Goal: Task Accomplishment & Management: Use online tool/utility

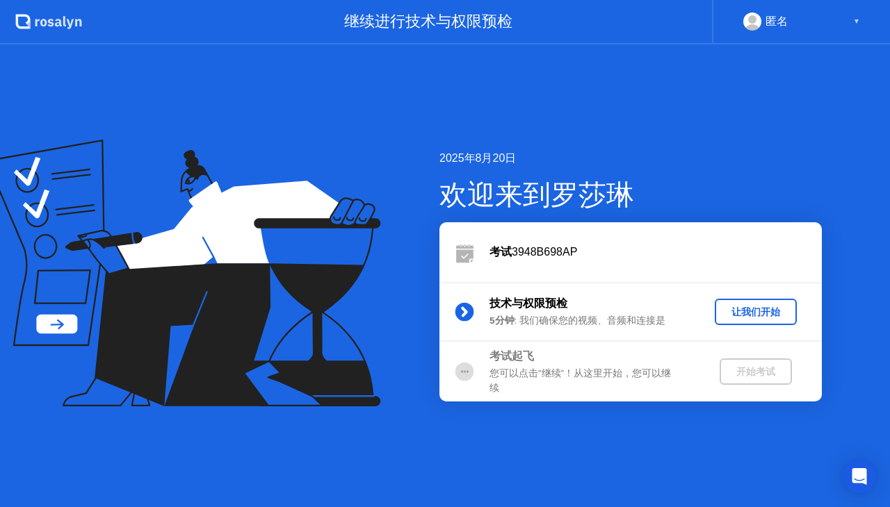
click at [758, 317] on div "让我们开始" at bounding box center [755, 312] width 71 height 13
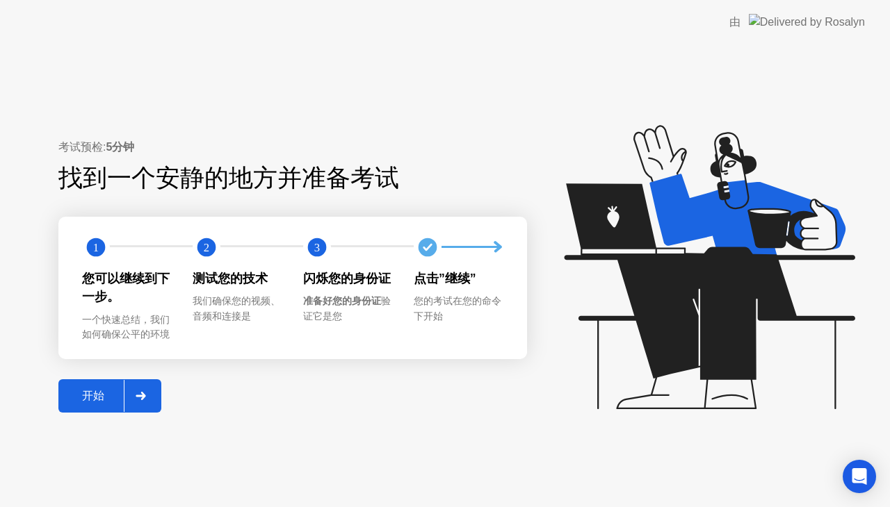
click at [88, 384] on button "开始" at bounding box center [109, 395] width 103 height 33
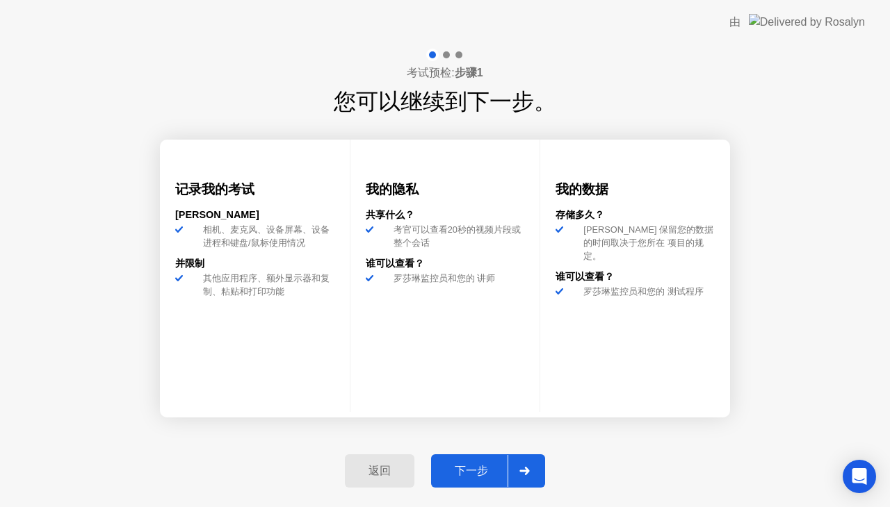
click at [489, 473] on div "下一步" at bounding box center [471, 471] width 72 height 15
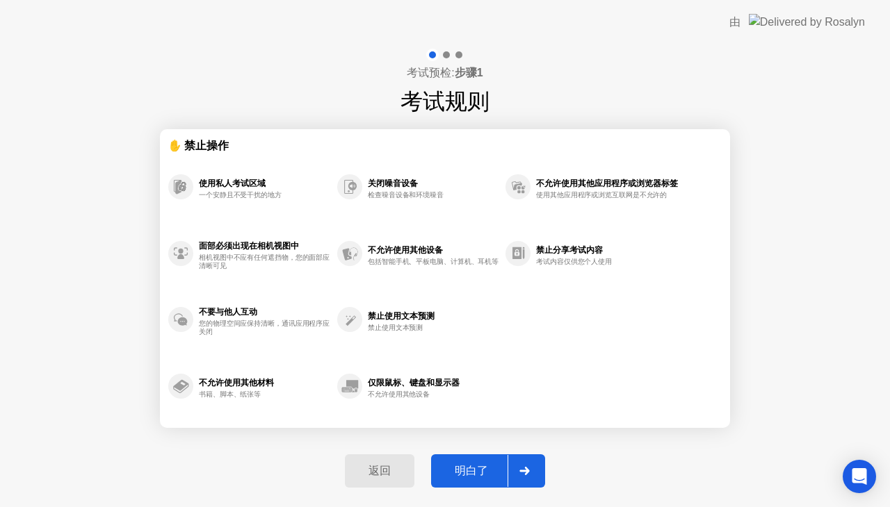
click at [468, 467] on div "明白了" at bounding box center [471, 471] width 72 height 15
select select "**********"
select select "*******"
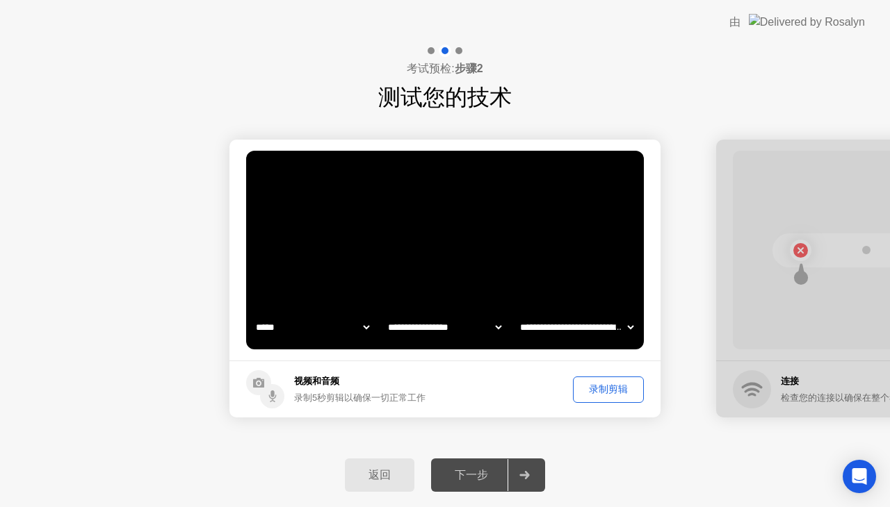
click at [626, 392] on div "录制剪辑" at bounding box center [608, 389] width 61 height 13
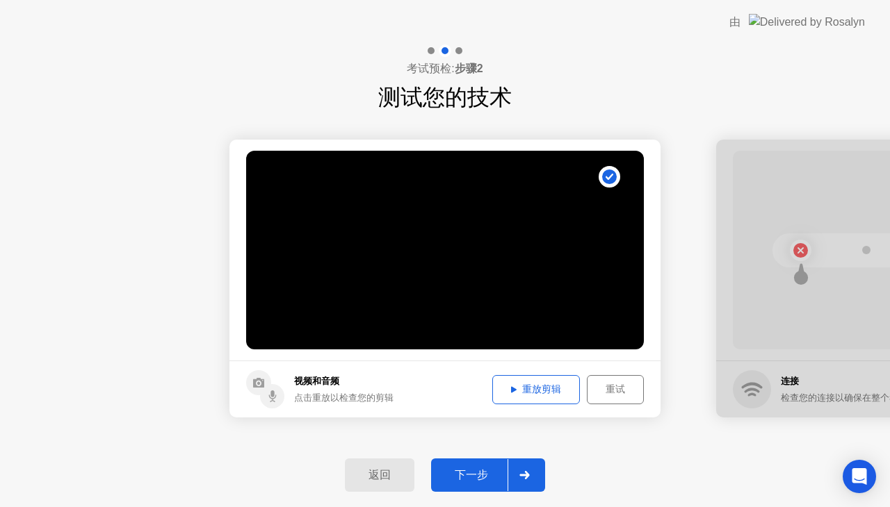
click at [474, 475] on div "下一步" at bounding box center [471, 475] width 72 height 15
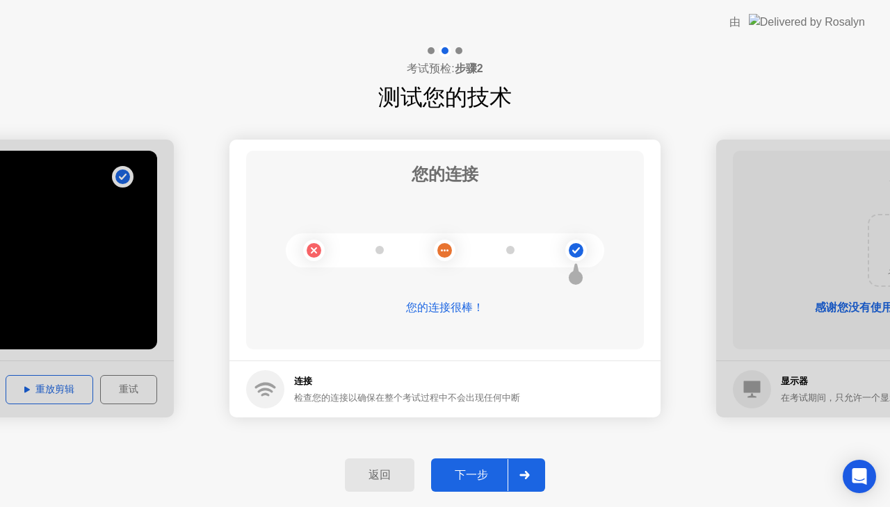
click at [474, 476] on div "下一步" at bounding box center [471, 475] width 72 height 15
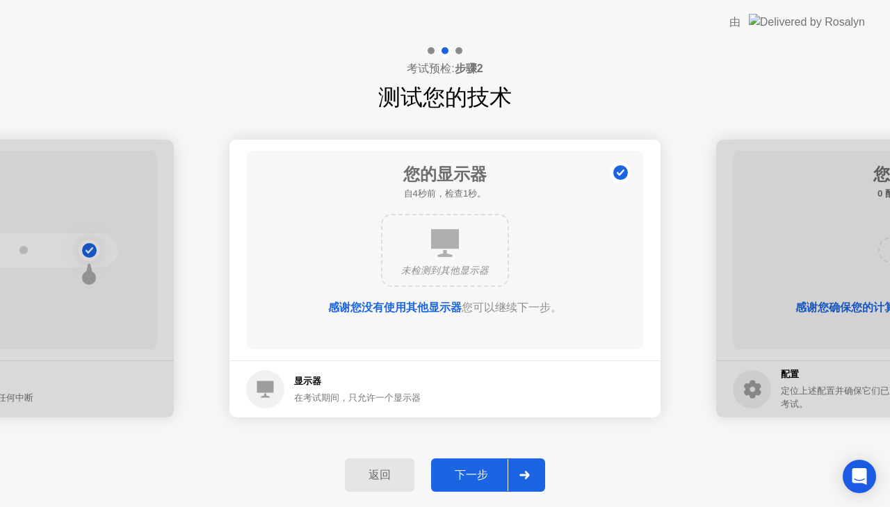
click at [474, 476] on div "下一步" at bounding box center [471, 475] width 72 height 15
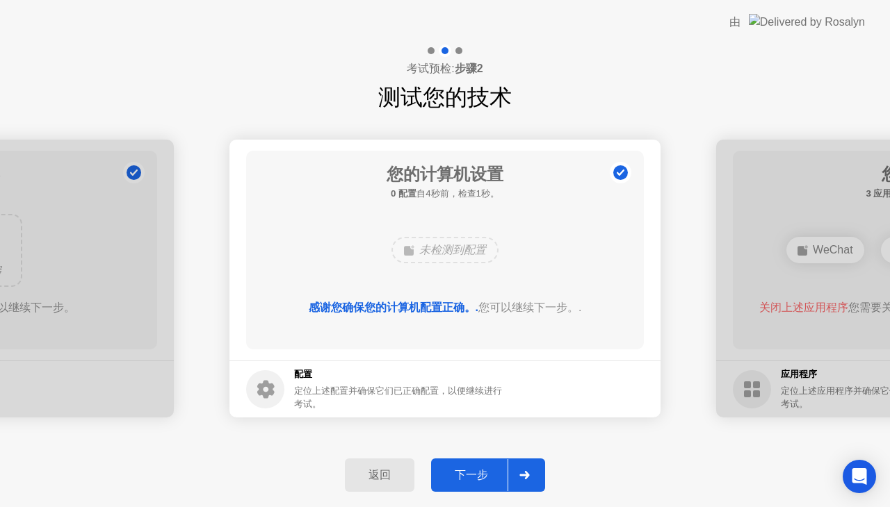
click at [474, 476] on div "下一步" at bounding box center [471, 475] width 72 height 15
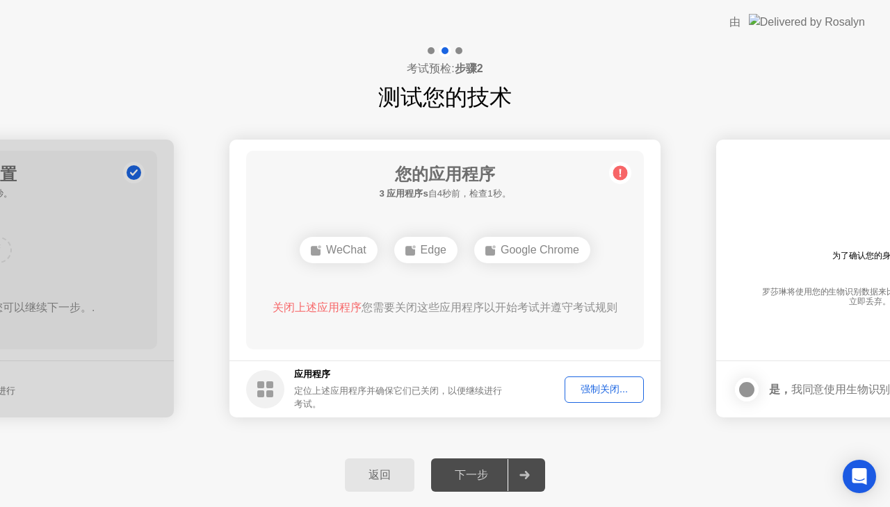
click at [605, 379] on button "强制关闭..." at bounding box center [603, 390] width 79 height 26
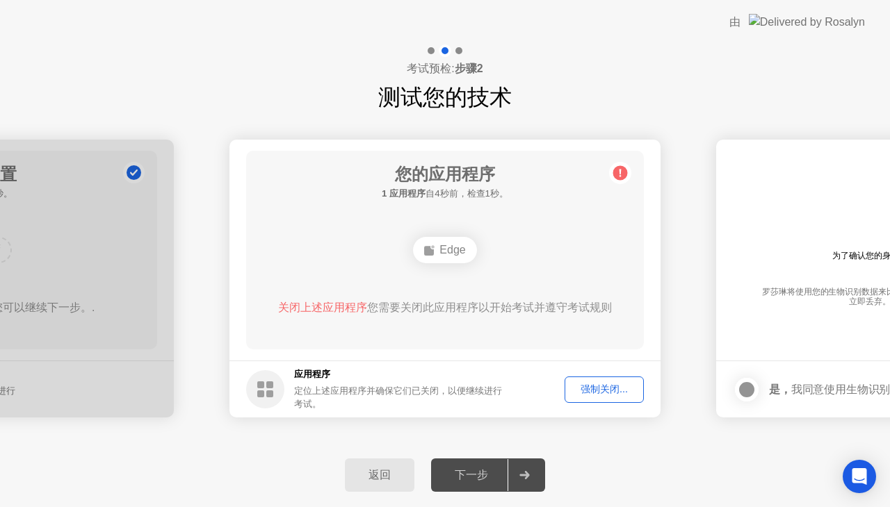
click at [622, 388] on div "强制关闭..." at bounding box center [604, 389] width 70 height 13
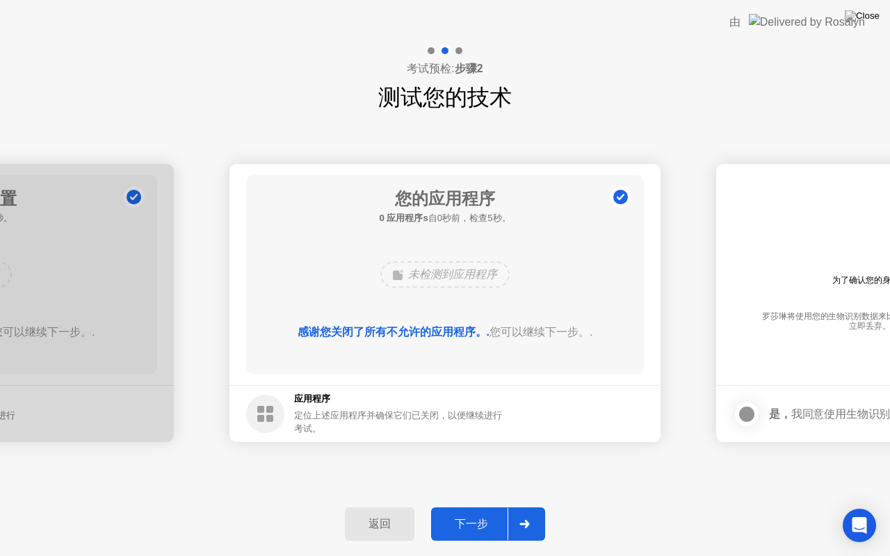
click at [452, 507] on div "下一步" at bounding box center [471, 524] width 72 height 15
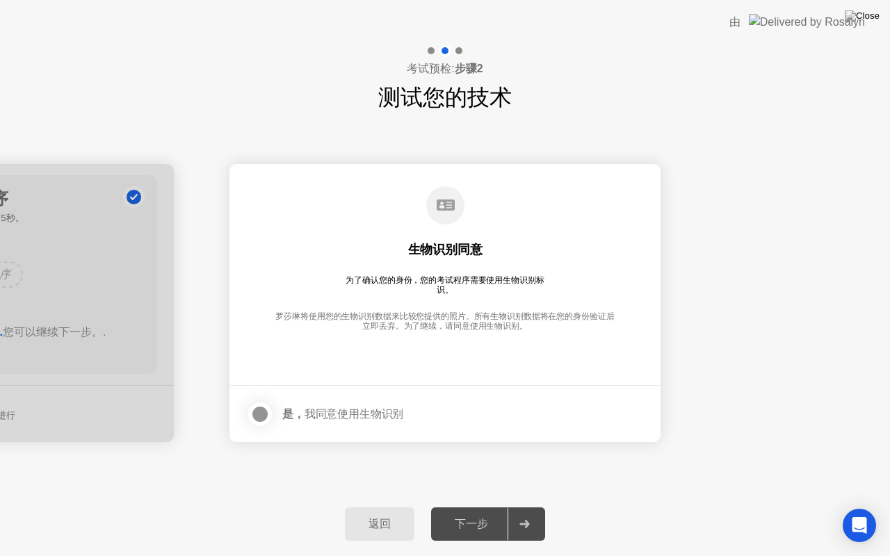
click at [257, 413] on div at bounding box center [260, 414] width 17 height 17
click at [479, 507] on div "下一步" at bounding box center [471, 524] width 72 height 15
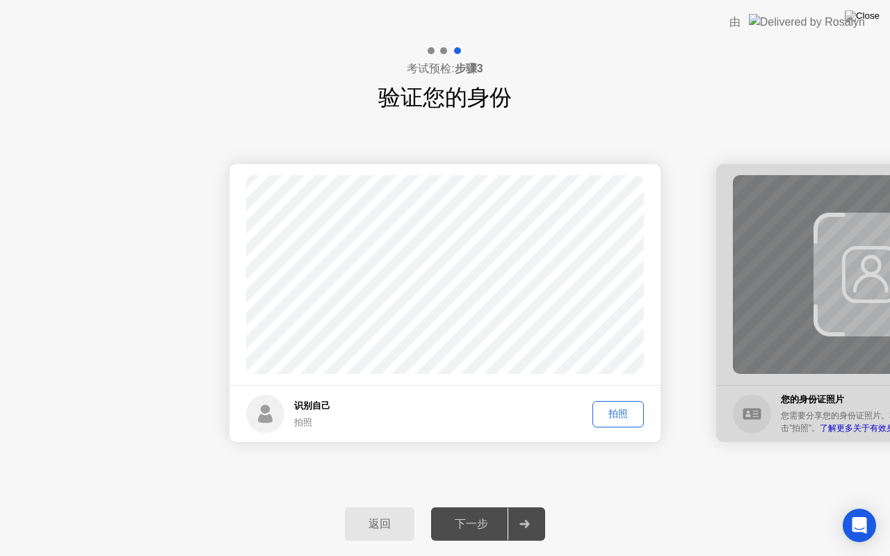
click at [622, 417] on div "拍照" at bounding box center [618, 413] width 42 height 13
click at [622, 417] on div "重拍" at bounding box center [618, 413] width 42 height 13
click at [622, 417] on div "拍照" at bounding box center [618, 413] width 42 height 13
click at [460, 507] on div "下一步" at bounding box center [471, 524] width 72 height 15
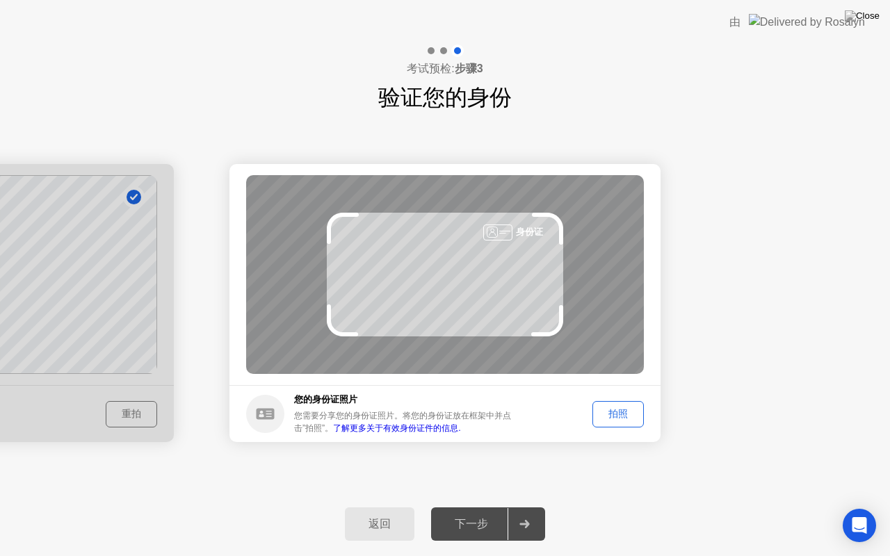
click at [605, 409] on div "拍照" at bounding box center [618, 413] width 42 height 13
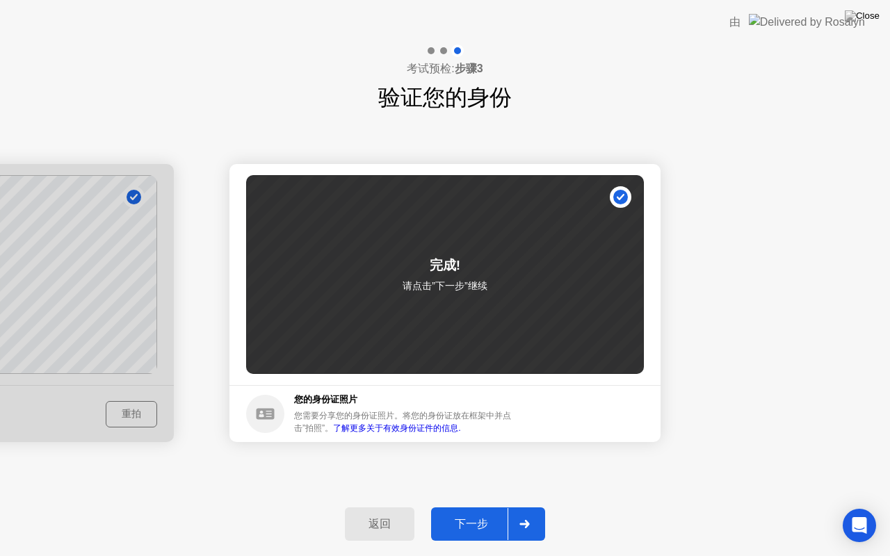
click at [492, 507] on div "下一步" at bounding box center [471, 524] width 72 height 15
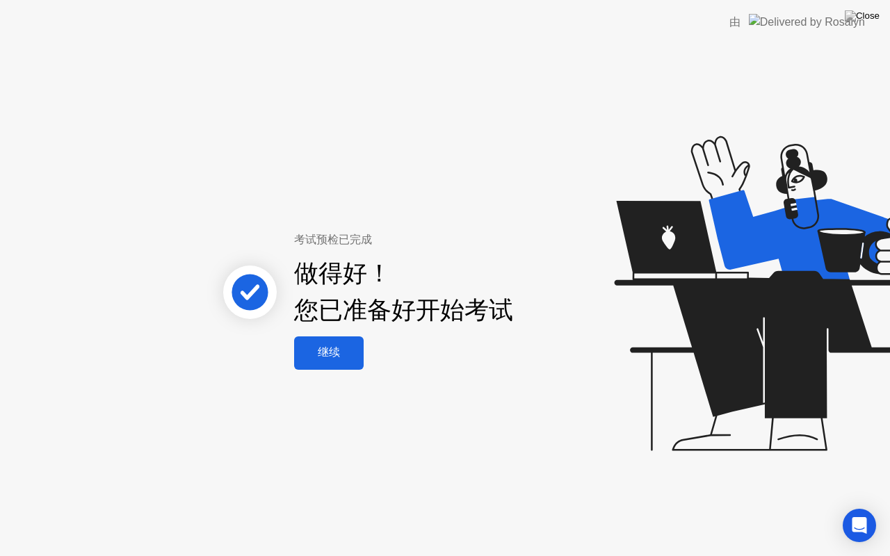
drag, startPoint x: 333, startPoint y: 354, endPoint x: 333, endPoint y: 363, distance: 8.3
click at [333, 363] on button "继续" at bounding box center [329, 352] width 70 height 33
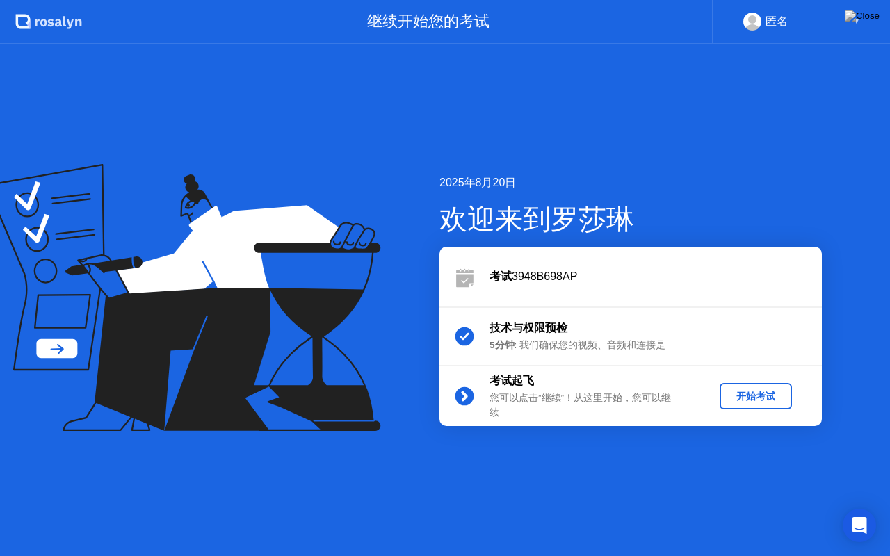
drag, startPoint x: 773, startPoint y: 398, endPoint x: 766, endPoint y: 400, distance: 7.3
click at [766, 400] on div "开始考试" at bounding box center [755, 396] width 61 height 13
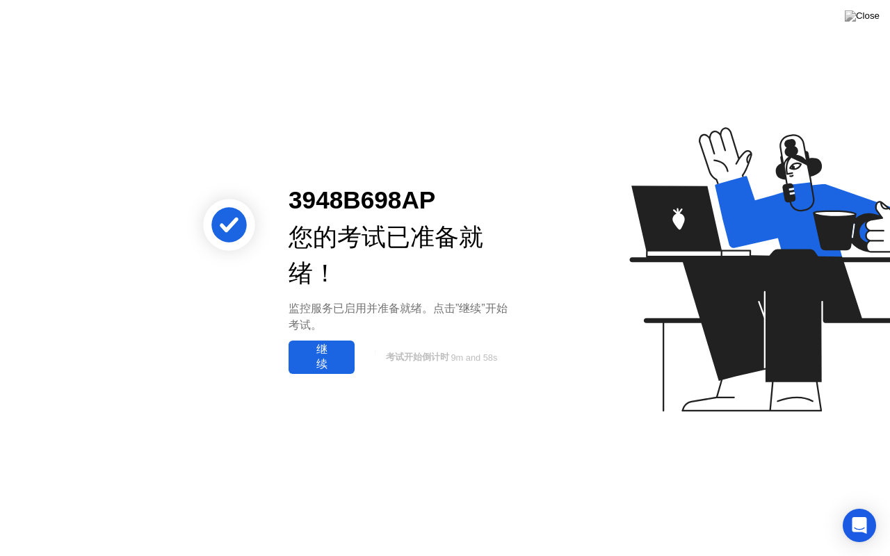
click at [341, 355] on div "继续" at bounding box center [322, 357] width 58 height 29
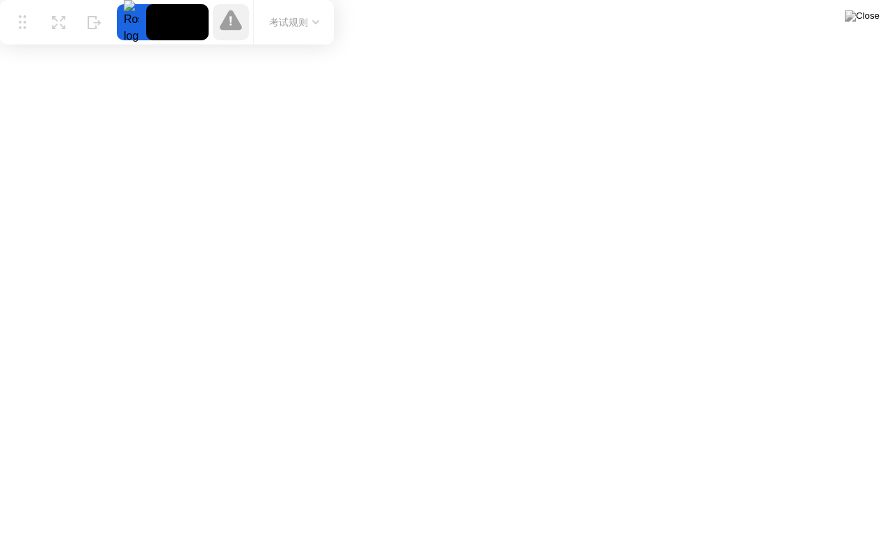
drag, startPoint x: 296, startPoint y: 530, endPoint x: 6, endPoint y: 1, distance: 604.0
click at [6, 1] on div "移动 扩展 隐藏 考试规则" at bounding box center [167, 22] width 334 height 44
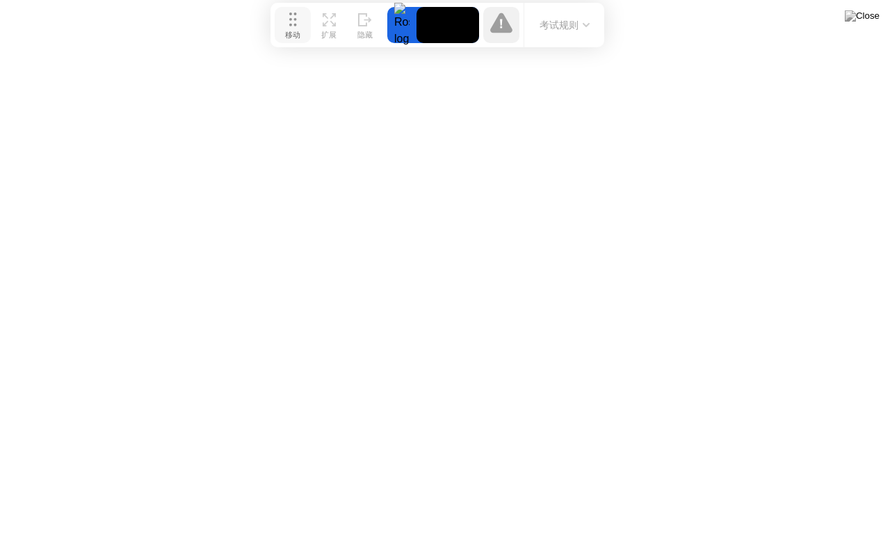
drag, startPoint x: 28, startPoint y: 26, endPoint x: 299, endPoint y: 29, distance: 270.4
click at [299, 31] on div "移动" at bounding box center [292, 36] width 15 height 10
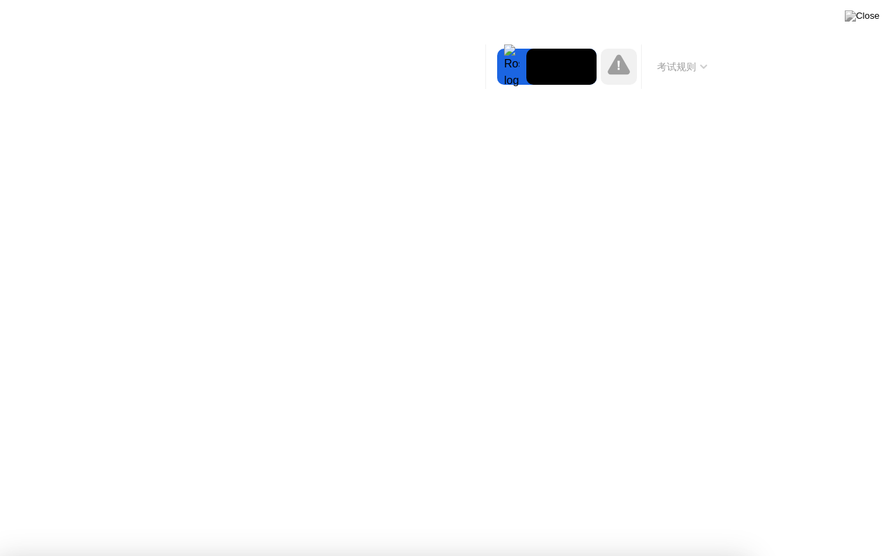
click at [888, 507] on div at bounding box center [445, 556] width 890 height 0
drag, startPoint x: 418, startPoint y: 60, endPoint x: 504, endPoint y: 71, distance: 86.1
click at [504, 71] on body "哎呀，我们失去了联系 似乎您失去了互联网连接。您有 25 秒的时间重新连接 移动 扩展 隐藏 考试规则 Sorry, Web RTC is not avail…" at bounding box center [445, 278] width 890 height 556
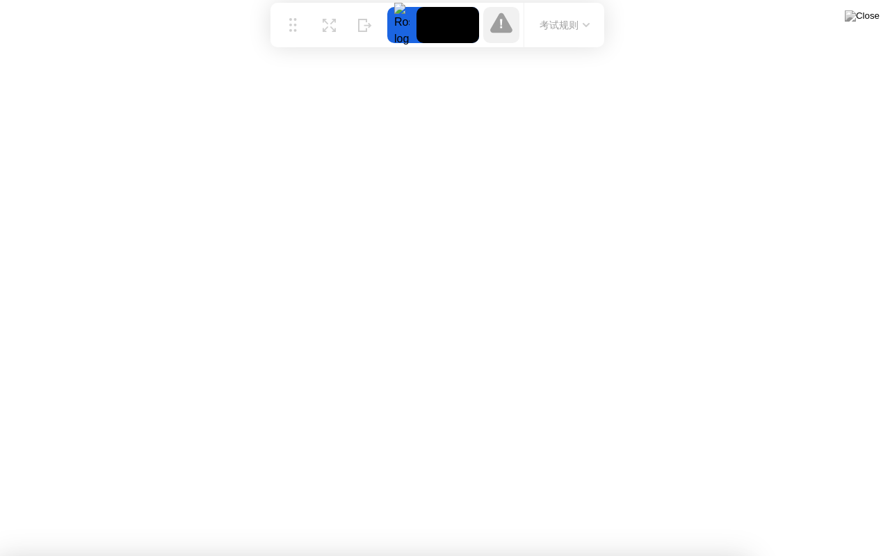
click at [441, 31] on video at bounding box center [447, 25] width 63 height 36
click at [468, 33] on video at bounding box center [447, 25] width 63 height 36
click at [445, 29] on video at bounding box center [447, 25] width 63 height 36
click iframe
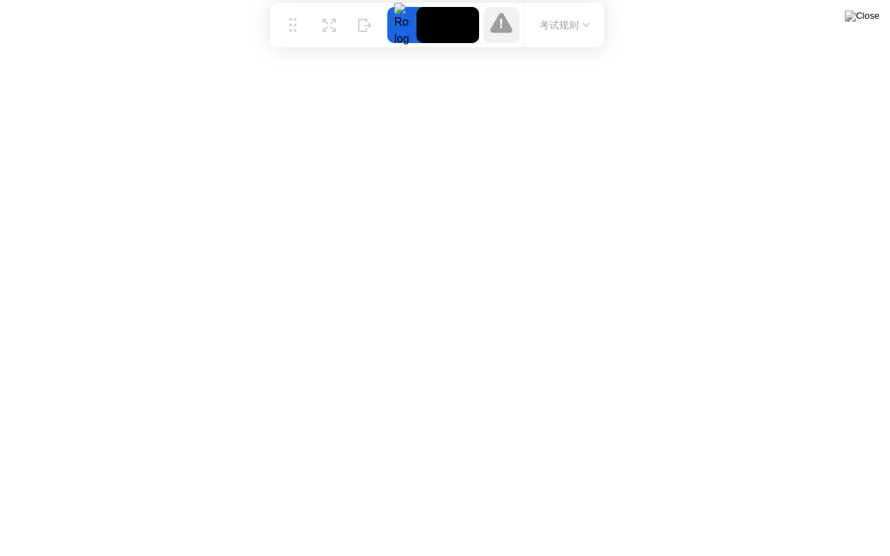
click iframe
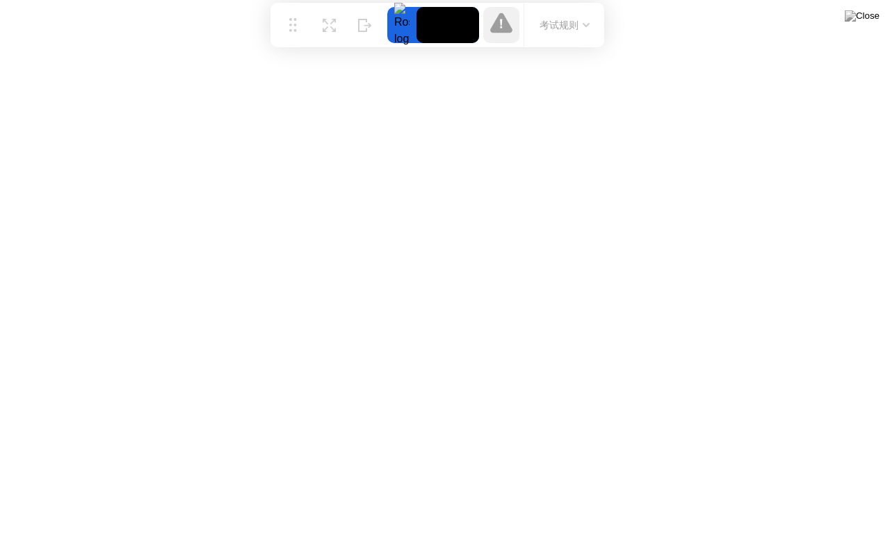
click iframe
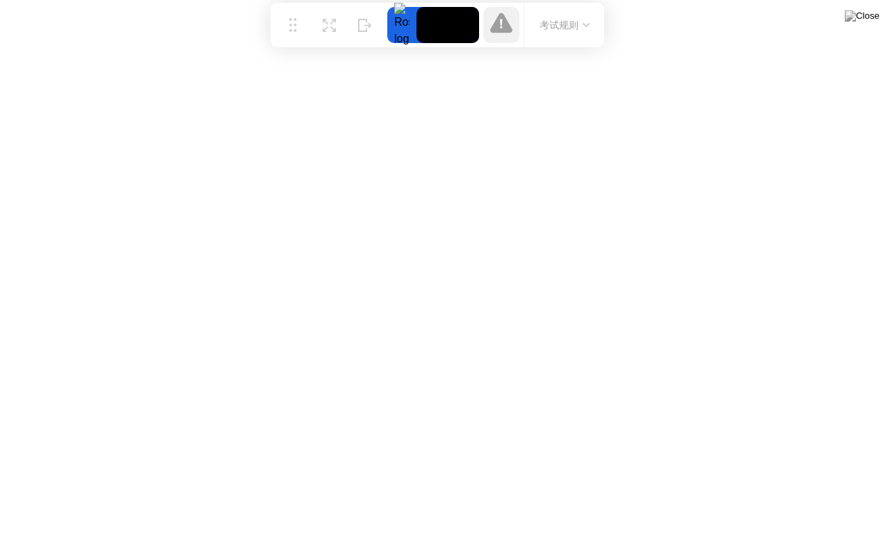
click iframe
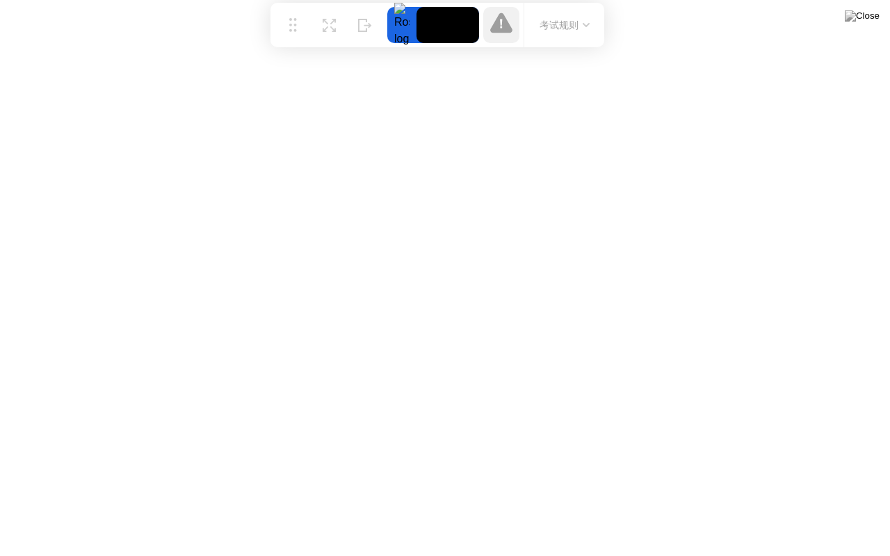
click iframe
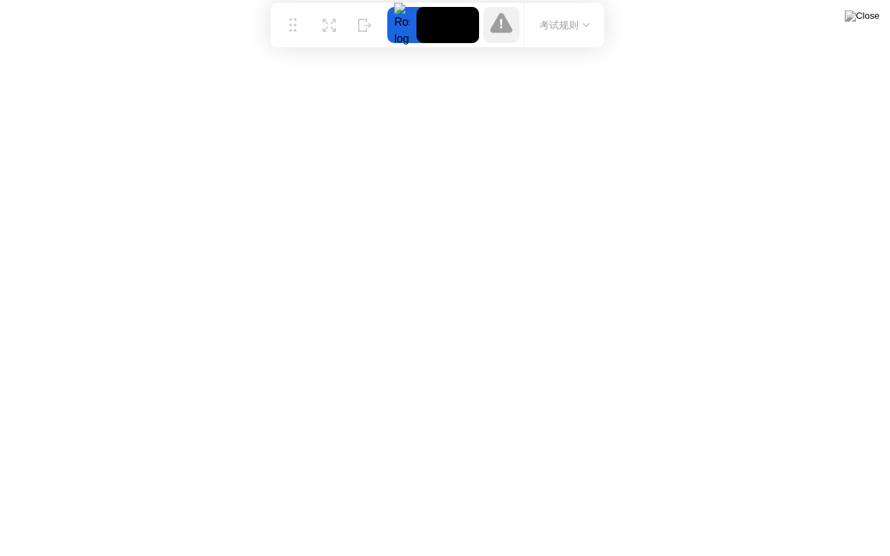
click iframe
click at [404, 26] on div at bounding box center [401, 25] width 29 height 36
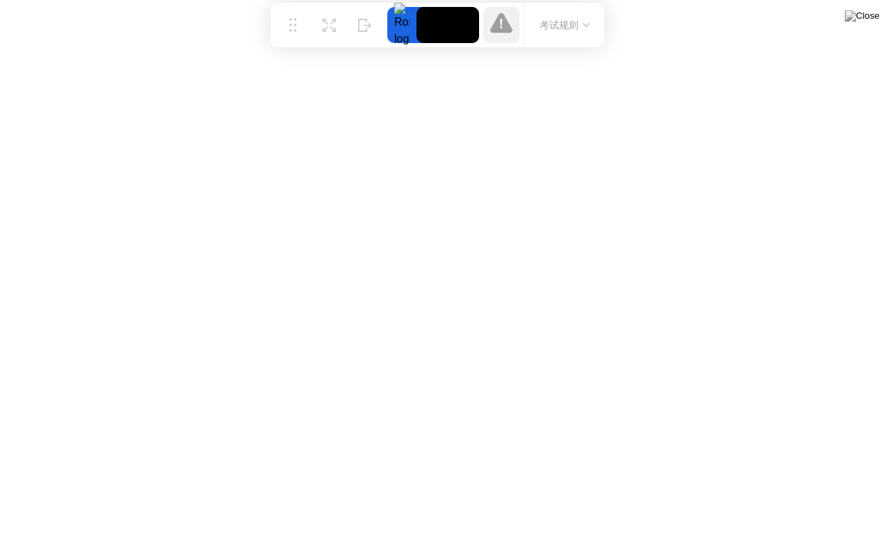
click at [404, 26] on div at bounding box center [401, 25] width 29 height 36
click iframe
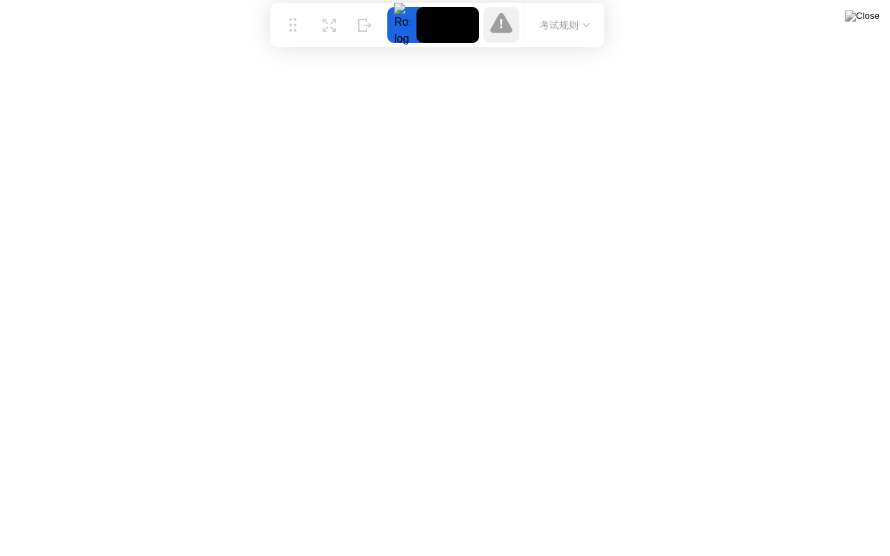
click at [459, 15] on video at bounding box center [447, 25] width 63 height 36
click at [564, 24] on button "考试规则" at bounding box center [564, 25] width 58 height 15
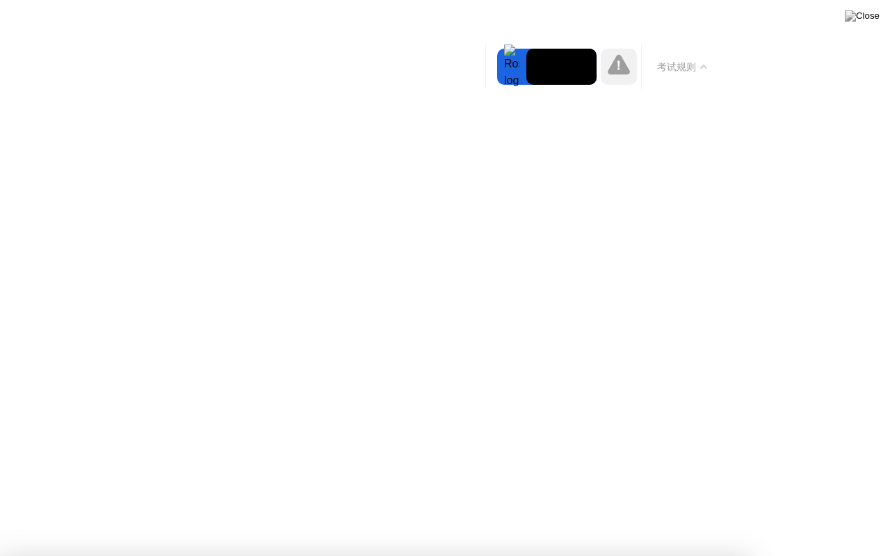
click iframe
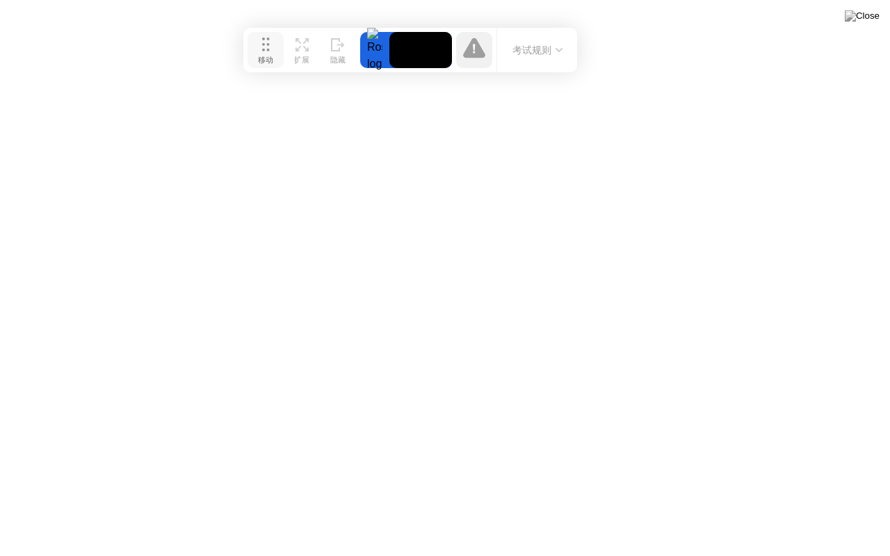
drag, startPoint x: 302, startPoint y: 15, endPoint x: 258, endPoint y: 39, distance: 50.4
click at [258, 39] on button "移动" at bounding box center [265, 50] width 36 height 36
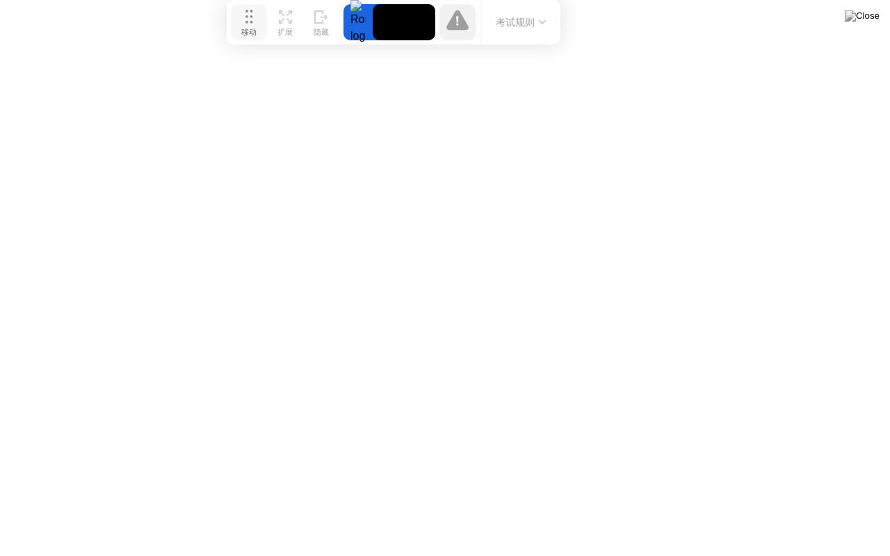
drag, startPoint x: 258, startPoint y: 39, endPoint x: 259, endPoint y: 4, distance: 34.8
click at [259, 4] on button "移动" at bounding box center [249, 22] width 36 height 36
click iframe
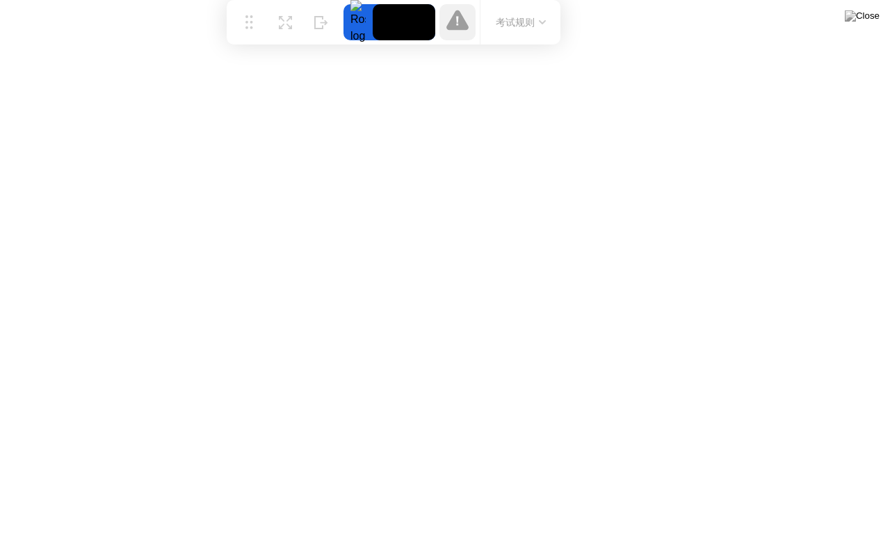
click iframe
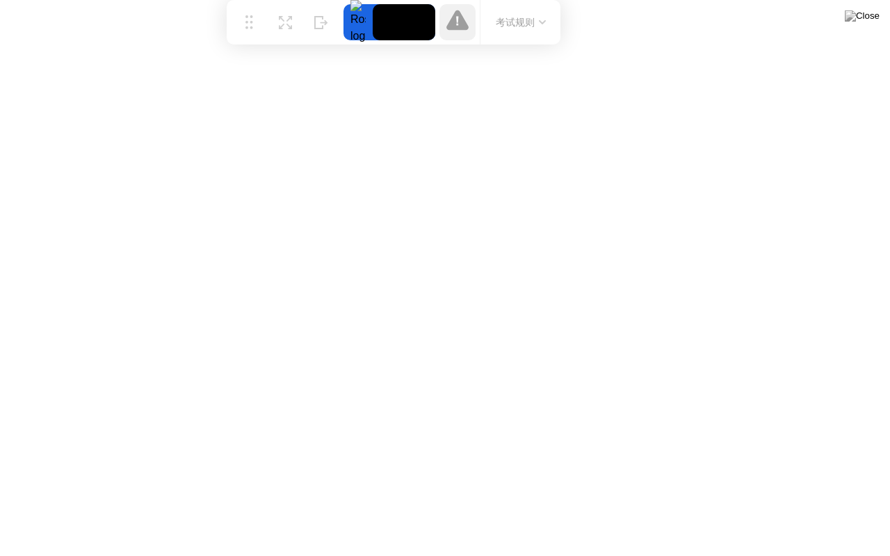
click iframe
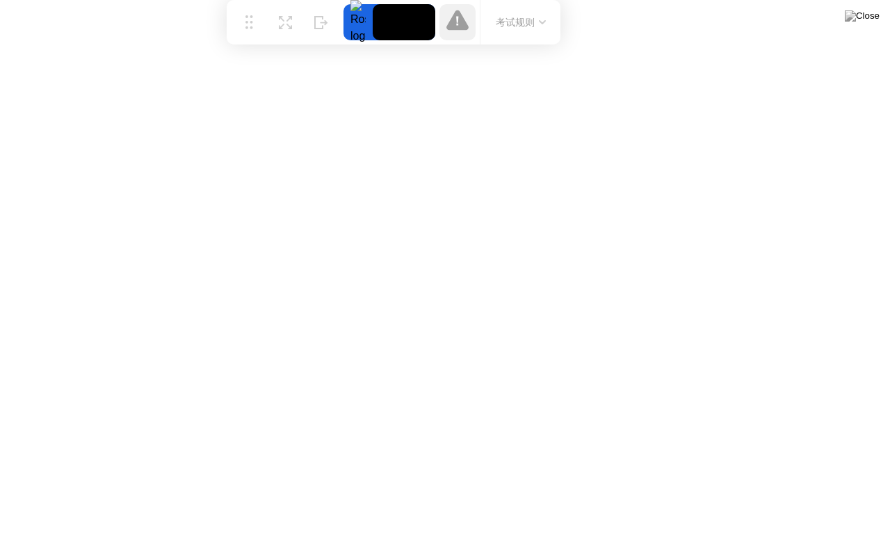
click iframe
click at [459, 28] on icon at bounding box center [457, 20] width 22 height 20
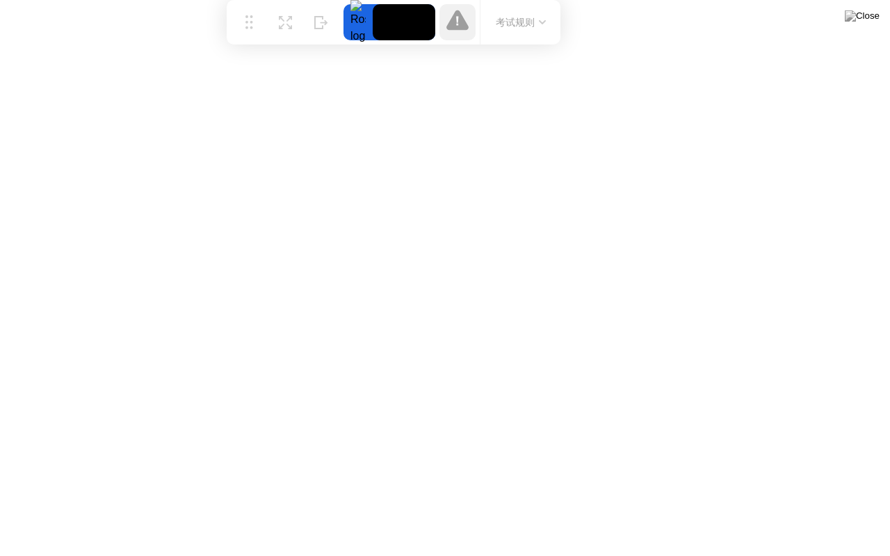
click at [459, 28] on icon at bounding box center [457, 20] width 22 height 20
click iframe
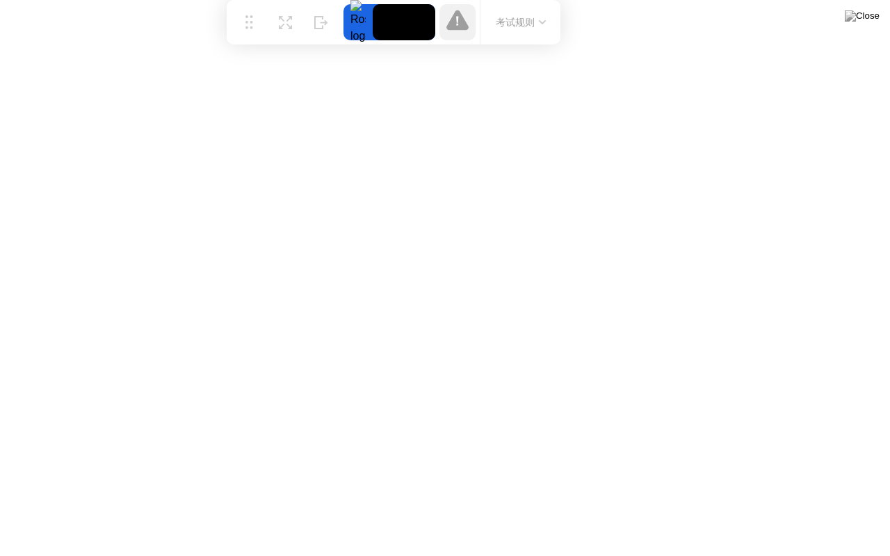
click iframe
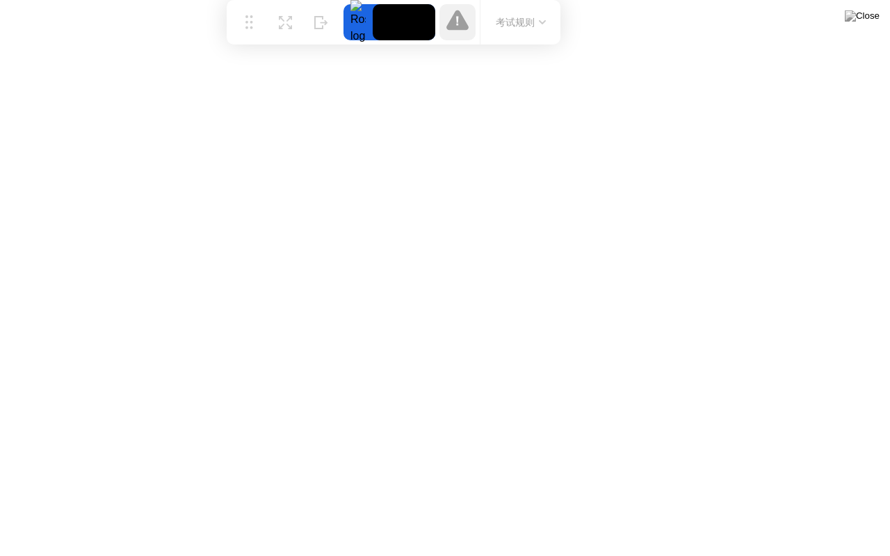
click iframe
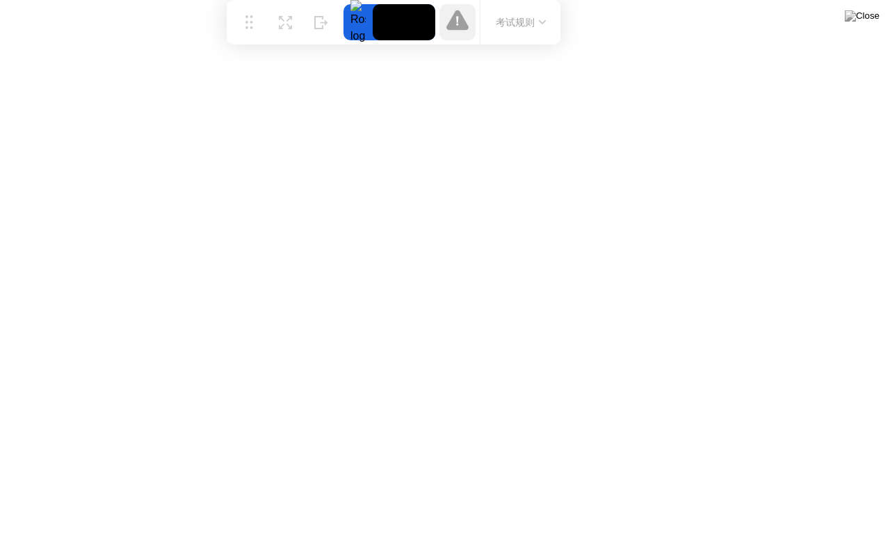
click iframe
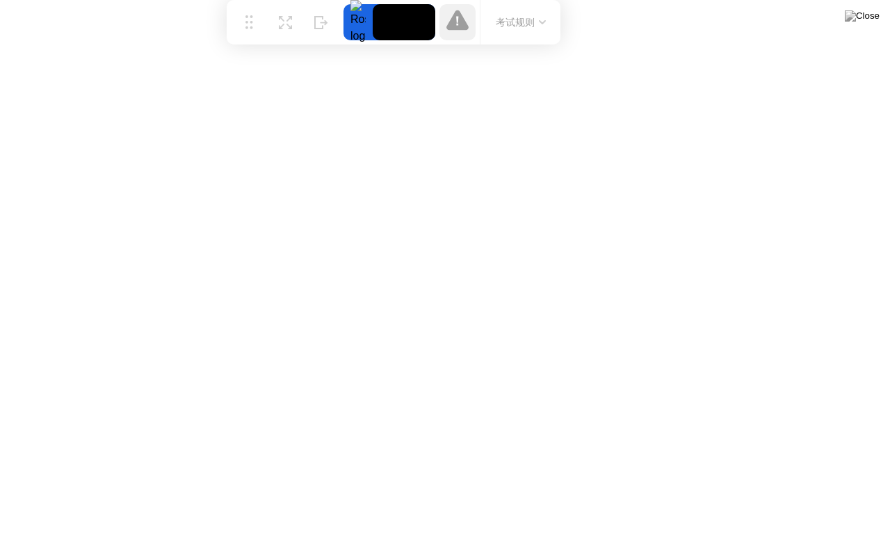
click iframe
drag, startPoint x: 373, startPoint y: 129, endPoint x: 385, endPoint y: 133, distance: 12.5
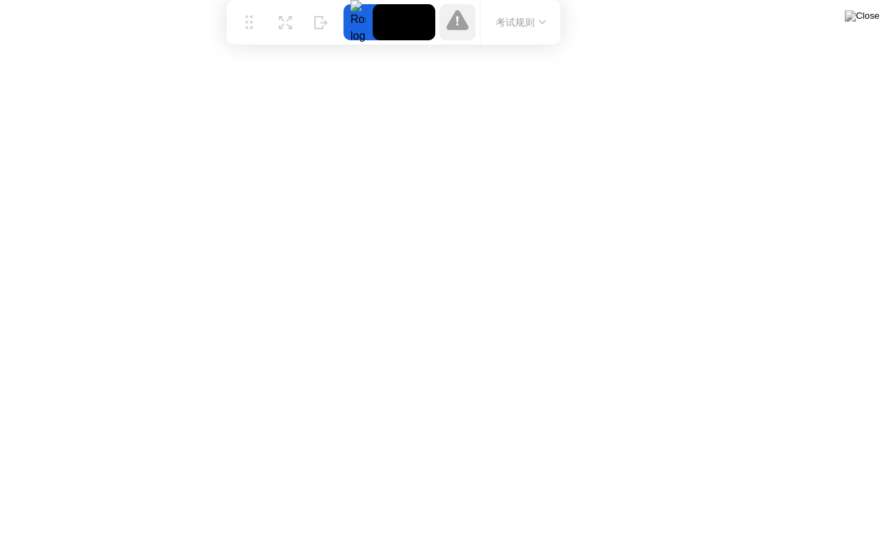
click iframe
drag, startPoint x: 660, startPoint y: 365, endPoint x: 570, endPoint y: 356, distance: 90.8
click iframe
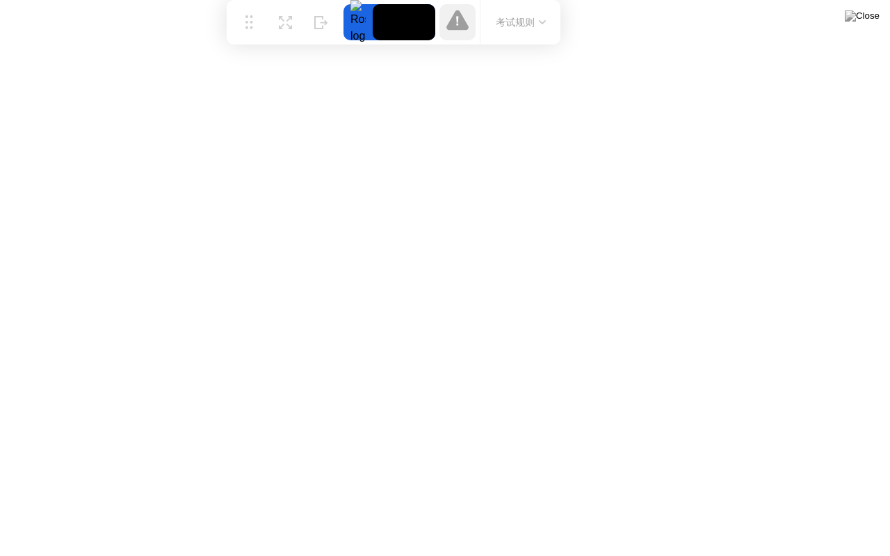
drag, startPoint x: 569, startPoint y: 336, endPoint x: 514, endPoint y: 260, distance: 93.7
click iframe
click at [534, 16] on div "考试规则" at bounding box center [520, 22] width 81 height 44
click at [534, 18] on button "考试规则" at bounding box center [520, 22] width 58 height 15
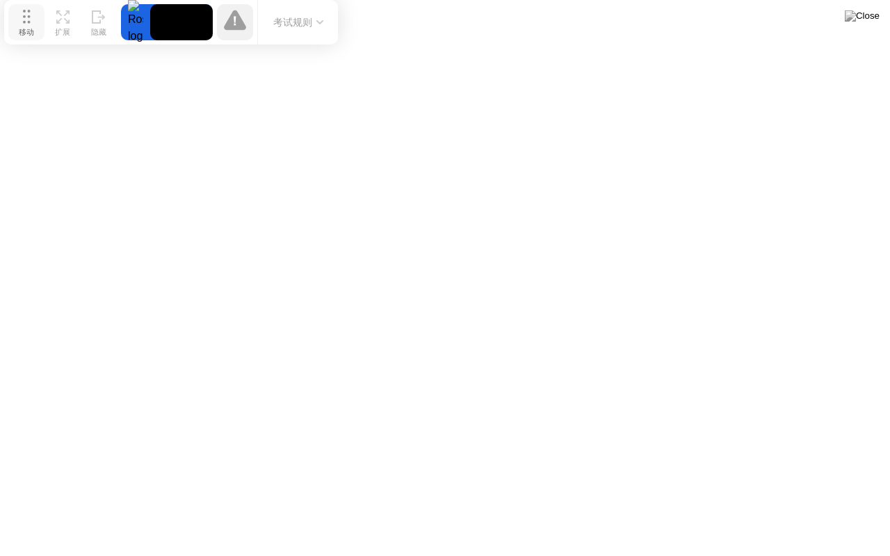
drag, startPoint x: 254, startPoint y: 25, endPoint x: 31, endPoint y: 19, distance: 222.5
click at [31, 19] on button "移动" at bounding box center [26, 22] width 36 height 36
click iframe
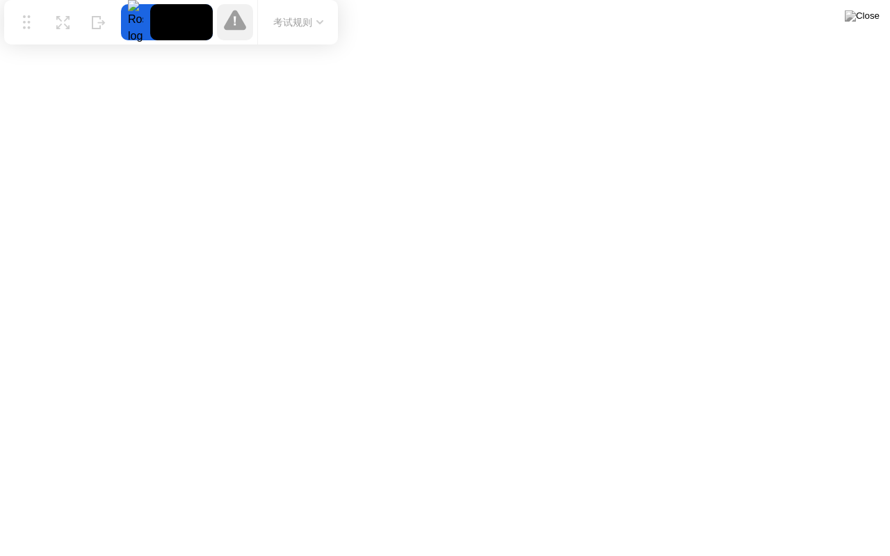
click iframe
click at [240, 22] on icon at bounding box center [235, 20] width 22 height 20
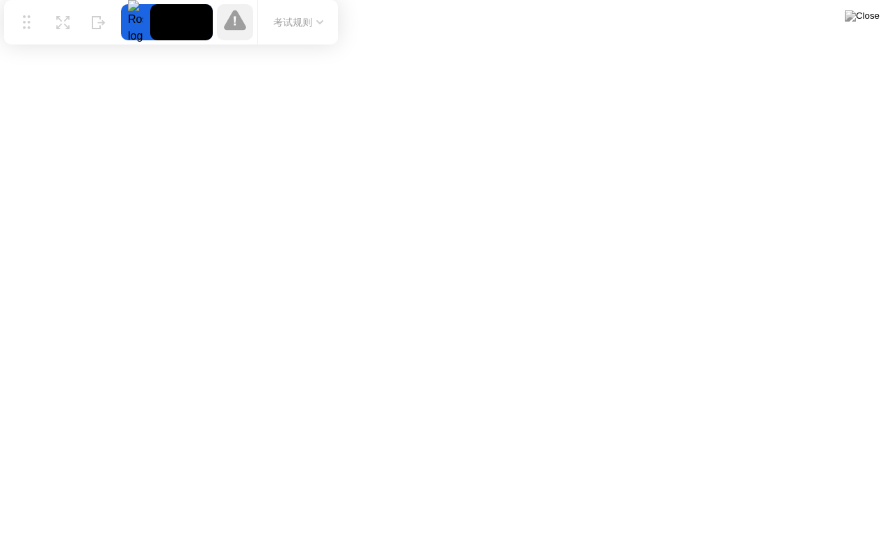
click at [236, 23] on div at bounding box center [235, 22] width 36 height 36
click at [238, 22] on icon at bounding box center [235, 20] width 22 height 20
click at [228, 21] on icon at bounding box center [235, 20] width 22 height 22
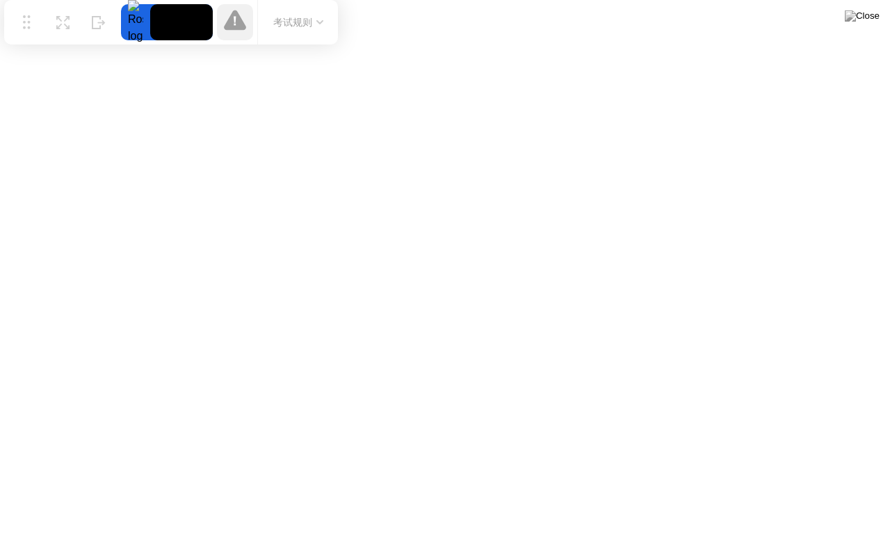
drag, startPoint x: 228, startPoint y: 21, endPoint x: 237, endPoint y: 21, distance: 9.0
click at [231, 21] on icon at bounding box center [235, 20] width 22 height 22
click at [238, 21] on icon at bounding box center [235, 20] width 22 height 20
click at [196, 18] on video at bounding box center [181, 22] width 63 height 36
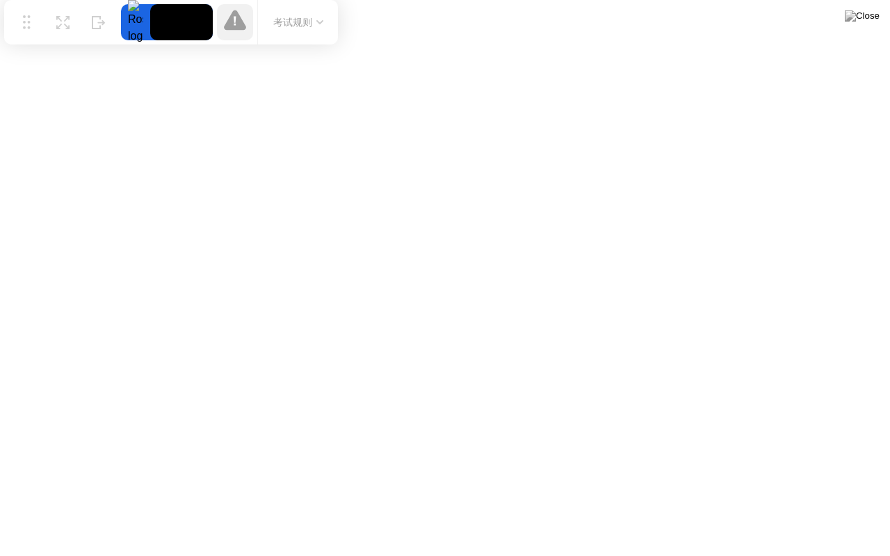
click at [197, 24] on video at bounding box center [181, 22] width 63 height 36
click at [142, 25] on div at bounding box center [135, 22] width 29 height 36
click at [137, 24] on div at bounding box center [135, 22] width 29 height 36
click at [242, 24] on icon at bounding box center [235, 20] width 22 height 20
click at [243, 23] on icon at bounding box center [235, 20] width 22 height 22
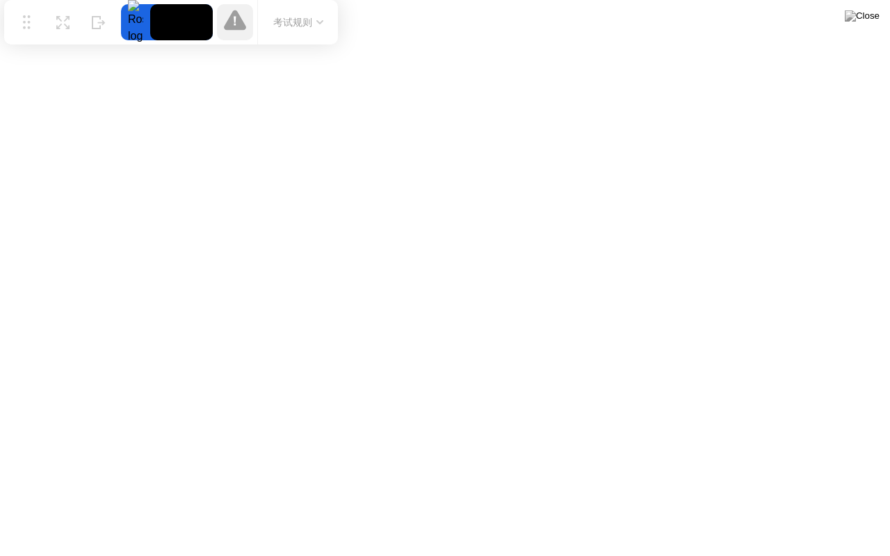
click at [297, 26] on button "考试规则" at bounding box center [298, 22] width 58 height 15
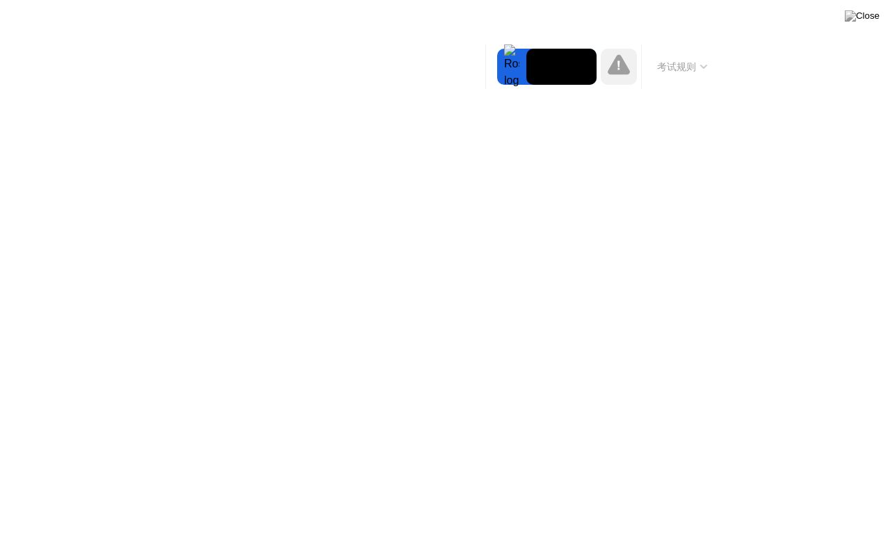
drag, startPoint x: 297, startPoint y: 26, endPoint x: 304, endPoint y: 25, distance: 7.1
click iframe
click at [612, 67] on icon at bounding box center [618, 64] width 22 height 20
click at [613, 67] on icon at bounding box center [618, 64] width 22 height 20
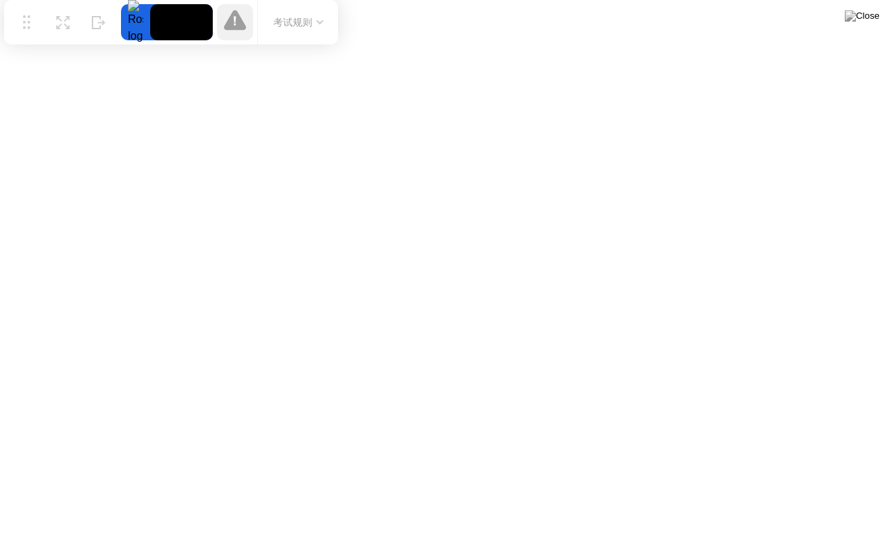
click iframe
click at [246, 26] on div at bounding box center [235, 22] width 36 height 36
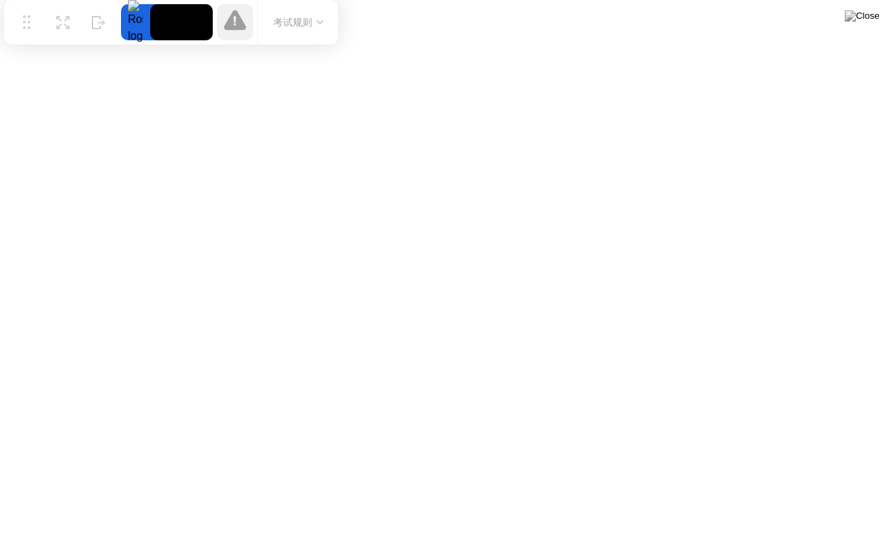
click iframe
click at [324, 24] on button "考试规则" at bounding box center [298, 22] width 58 height 15
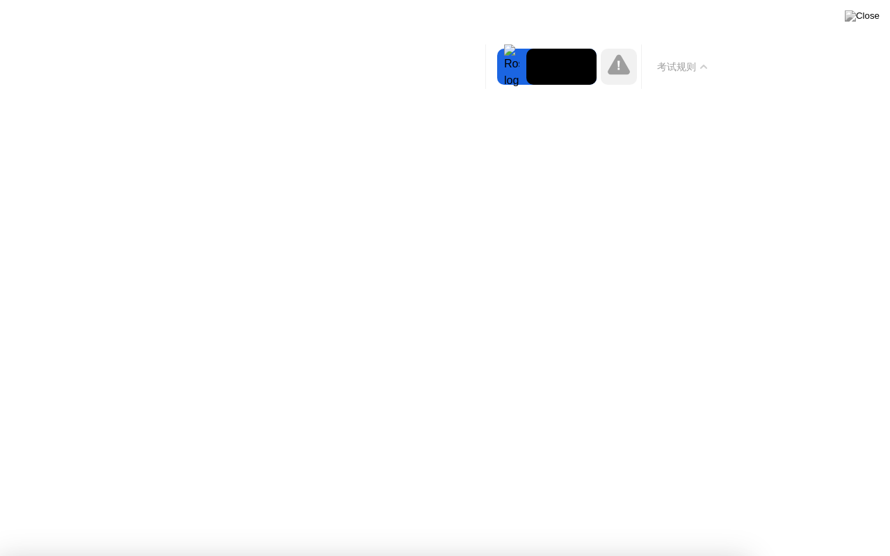
click at [585, 60] on video at bounding box center [561, 67] width 70 height 36
click at [620, 85] on div "考试规则" at bounding box center [658, 66] width 125 height 44
click at [614, 70] on icon at bounding box center [618, 64] width 22 height 20
click at [621, 72] on icon at bounding box center [618, 64] width 22 height 20
click at [623, 71] on icon at bounding box center [618, 64] width 22 height 20
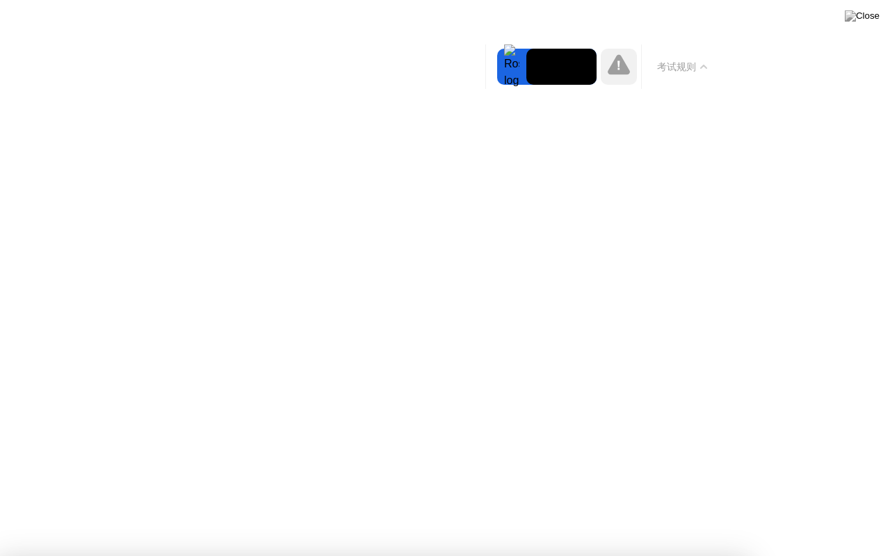
click at [619, 67] on icon at bounding box center [618, 65] width 2 height 9
click at [623, 70] on icon at bounding box center [618, 64] width 22 height 20
click at [626, 64] on icon at bounding box center [618, 65] width 22 height 22
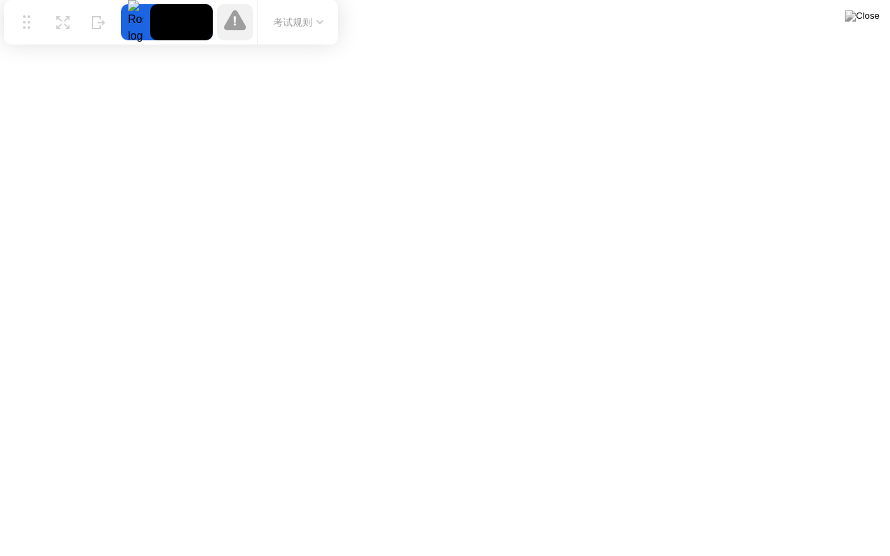
click iframe
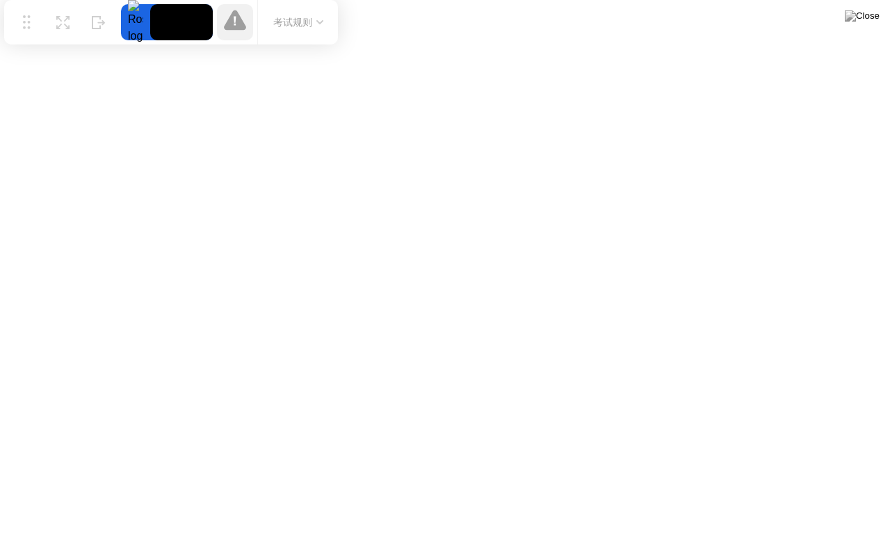
click iframe
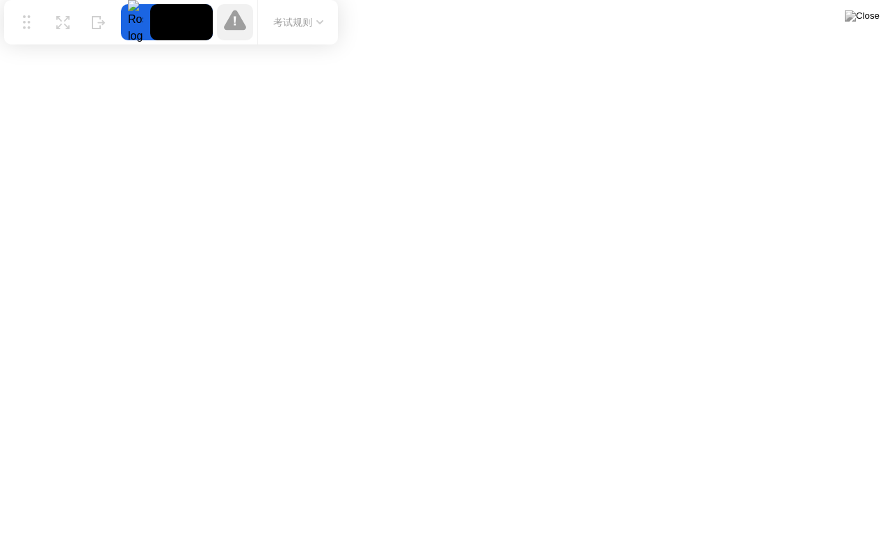
click iframe
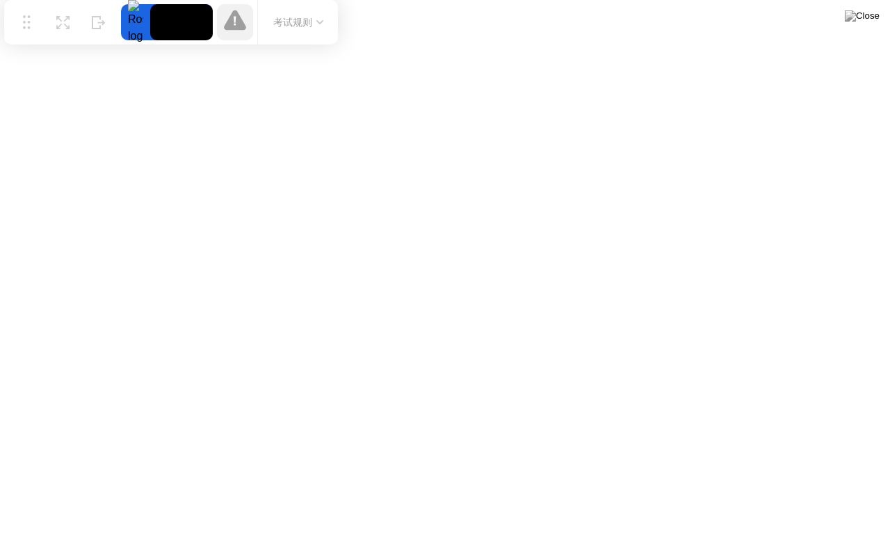
click iframe
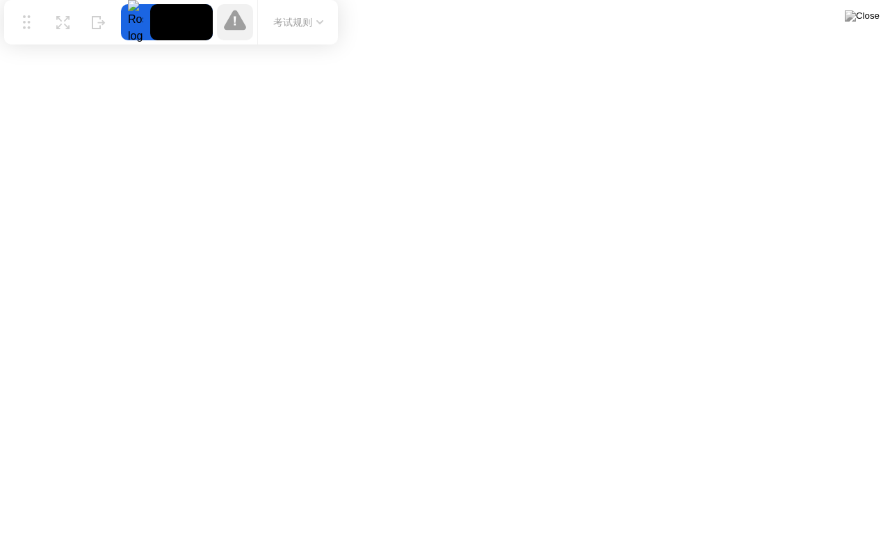
click iframe
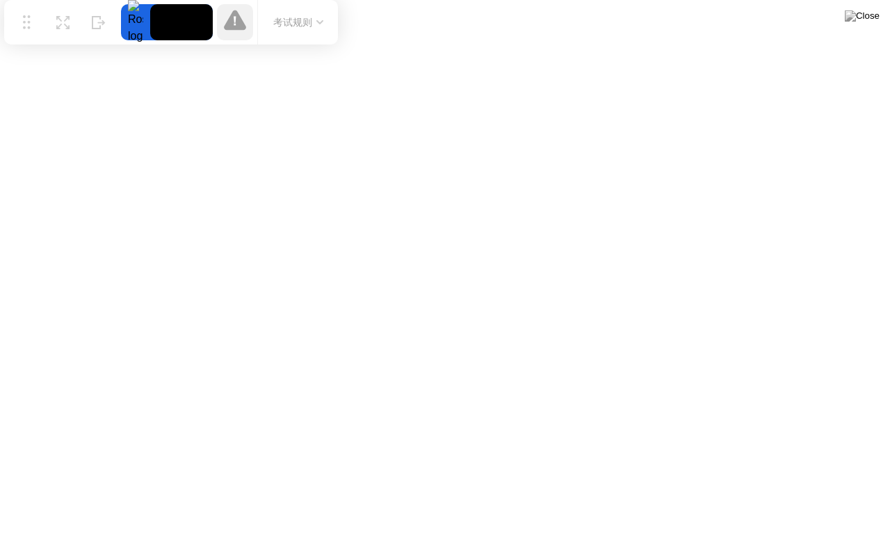
click iframe
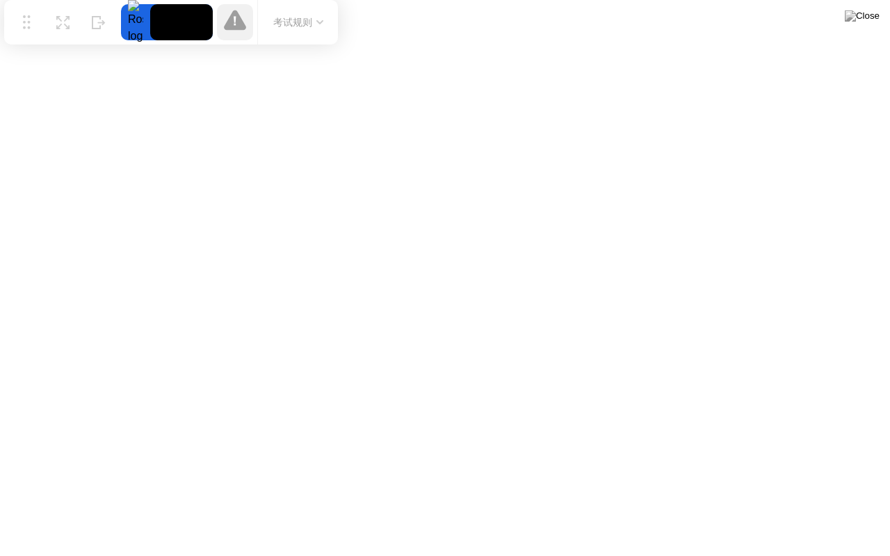
click iframe
click at [173, 10] on video at bounding box center [181, 22] width 63 height 36
drag, startPoint x: 147, startPoint y: 8, endPoint x: 138, endPoint y: 13, distance: 10.6
click at [138, 12] on div at bounding box center [135, 22] width 29 height 36
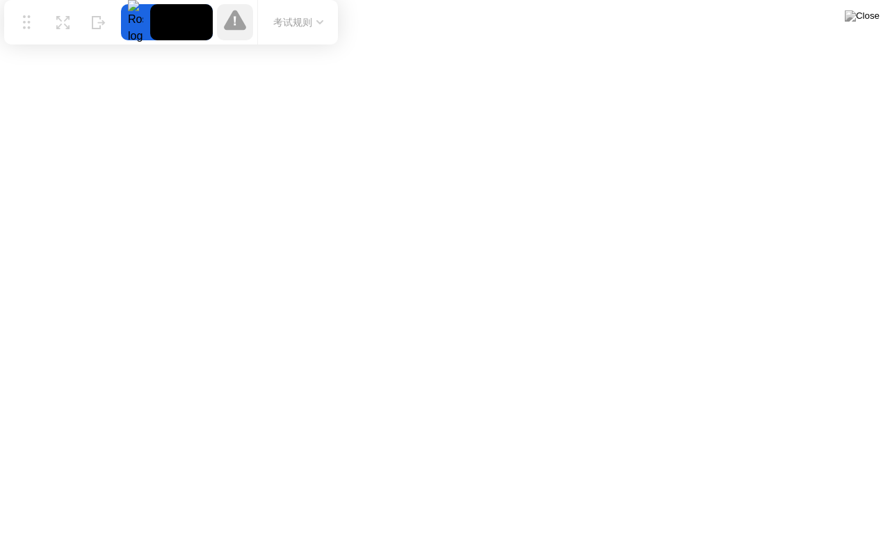
click at [133, 13] on div at bounding box center [135, 22] width 29 height 36
click at [104, 19] on icon at bounding box center [99, 16] width 14 height 13
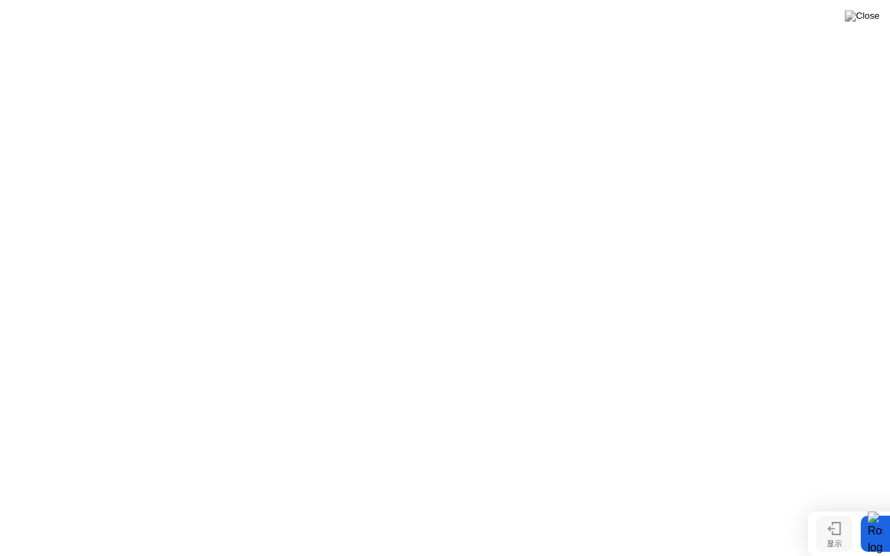
click at [828, 507] on icon at bounding box center [834, 528] width 14 height 13
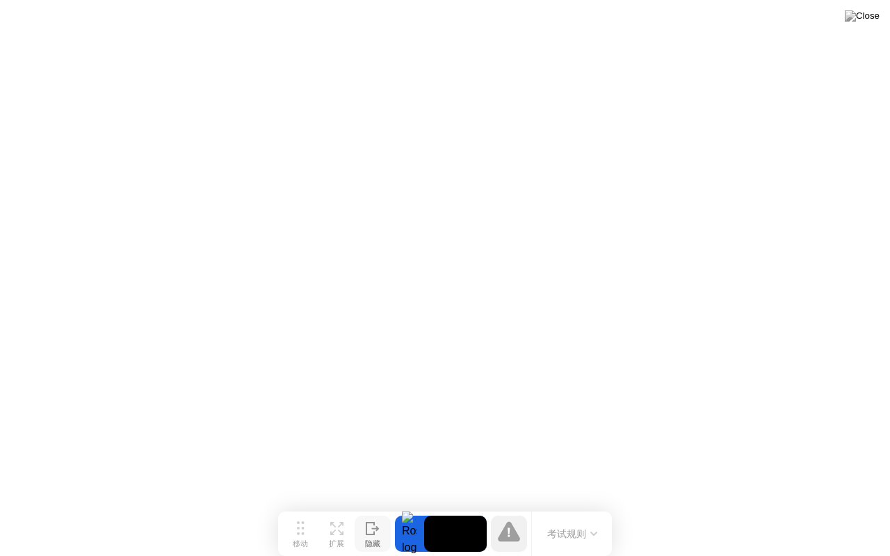
click at [559, 507] on button "考试规则" at bounding box center [572, 534] width 58 height 15
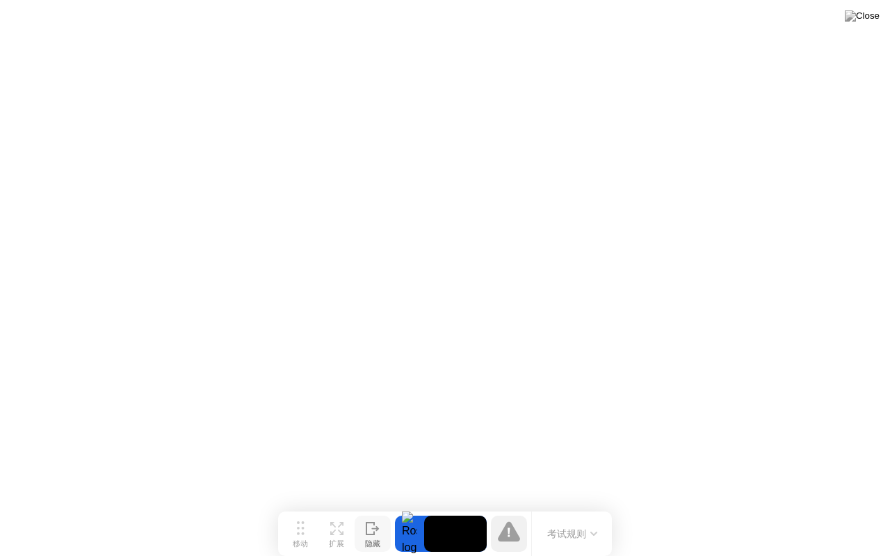
click at [520, 507] on div at bounding box center [509, 534] width 36 height 36
click at [511, 507] on icon at bounding box center [509, 531] width 22 height 20
click at [573, 507] on button "考试规则" at bounding box center [572, 534] width 58 height 15
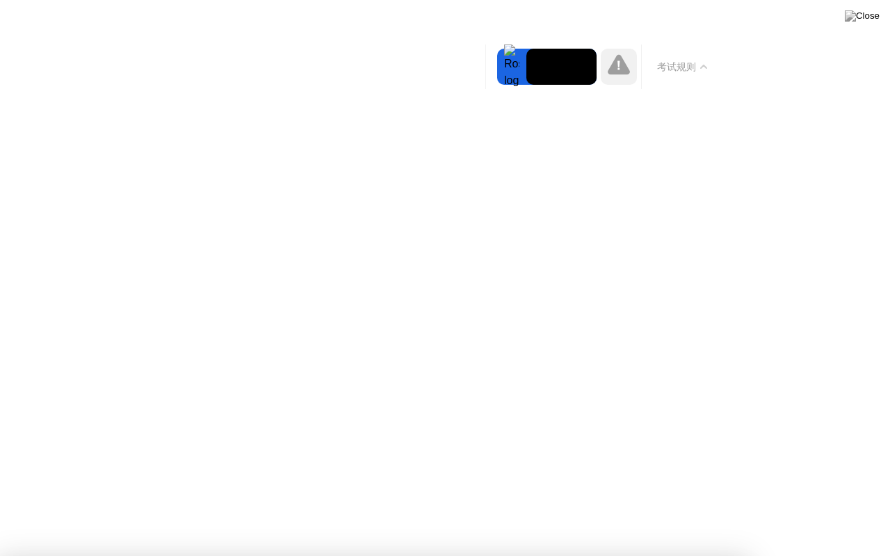
drag, startPoint x: 564, startPoint y: 58, endPoint x: 500, endPoint y: 63, distance: 63.4
click at [499, 62] on div at bounding box center [546, 67] width 99 height 36
click at [503, 64] on div at bounding box center [511, 67] width 29 height 36
drag, startPoint x: 615, startPoint y: 75, endPoint x: 684, endPoint y: 81, distance: 69.1
click at [616, 74] on icon at bounding box center [618, 64] width 22 height 20
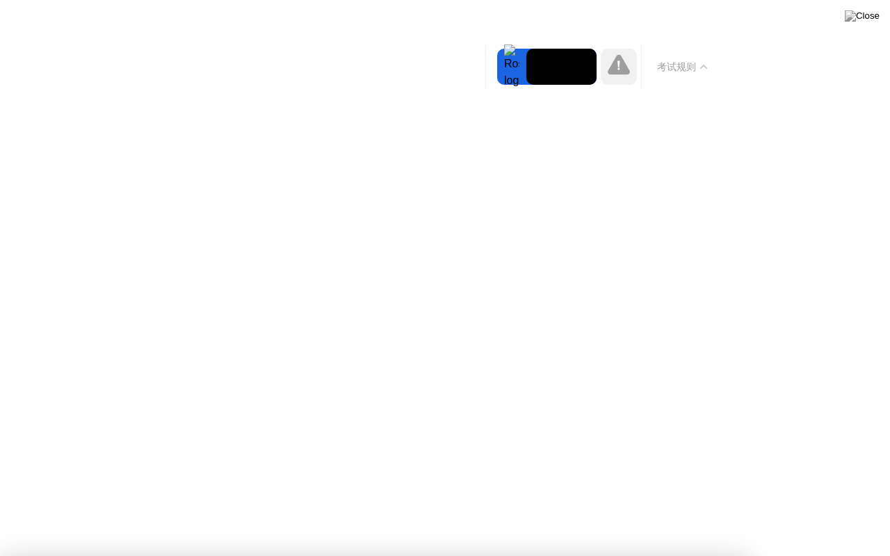
click at [671, 71] on button "考试规则" at bounding box center [682, 67] width 58 height 15
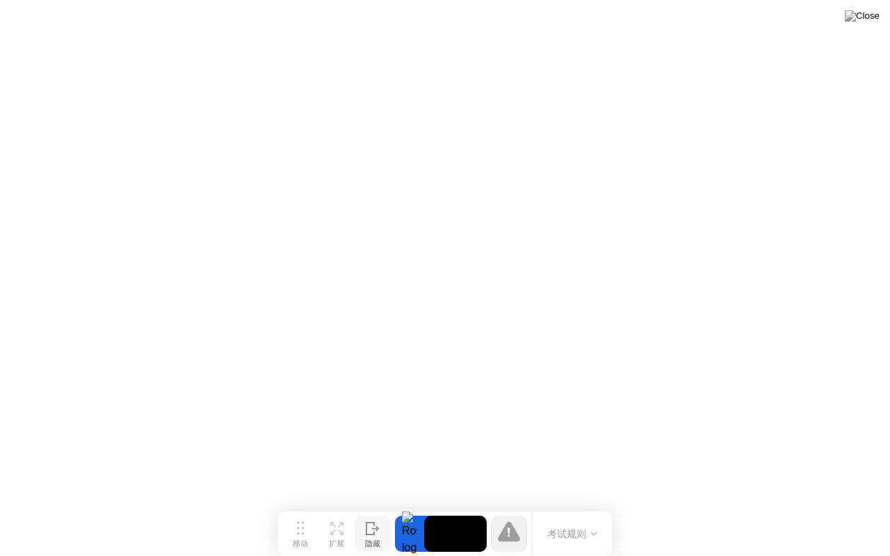
click iframe
click at [585, 507] on button "考试规则" at bounding box center [572, 534] width 58 height 15
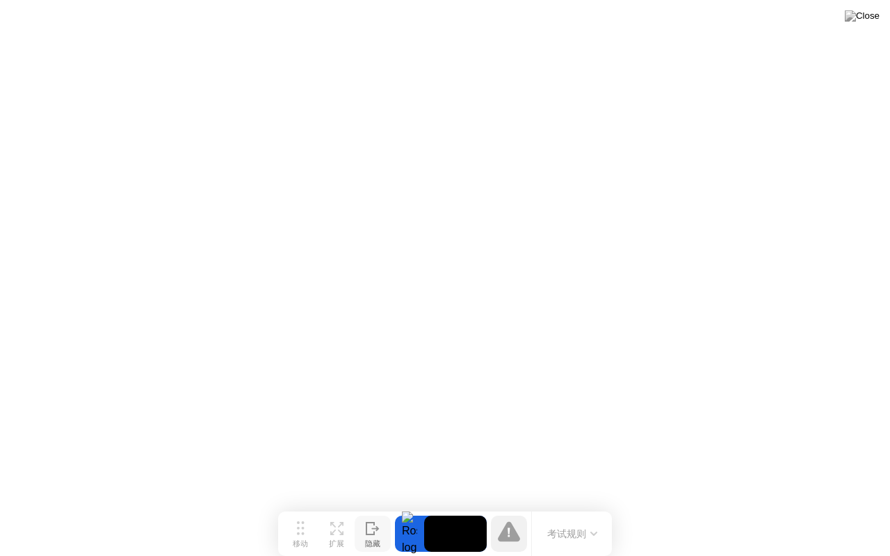
click iframe
click at [730, 507] on div at bounding box center [445, 556] width 890 height 0
